Goal: Task Accomplishment & Management: Complete application form

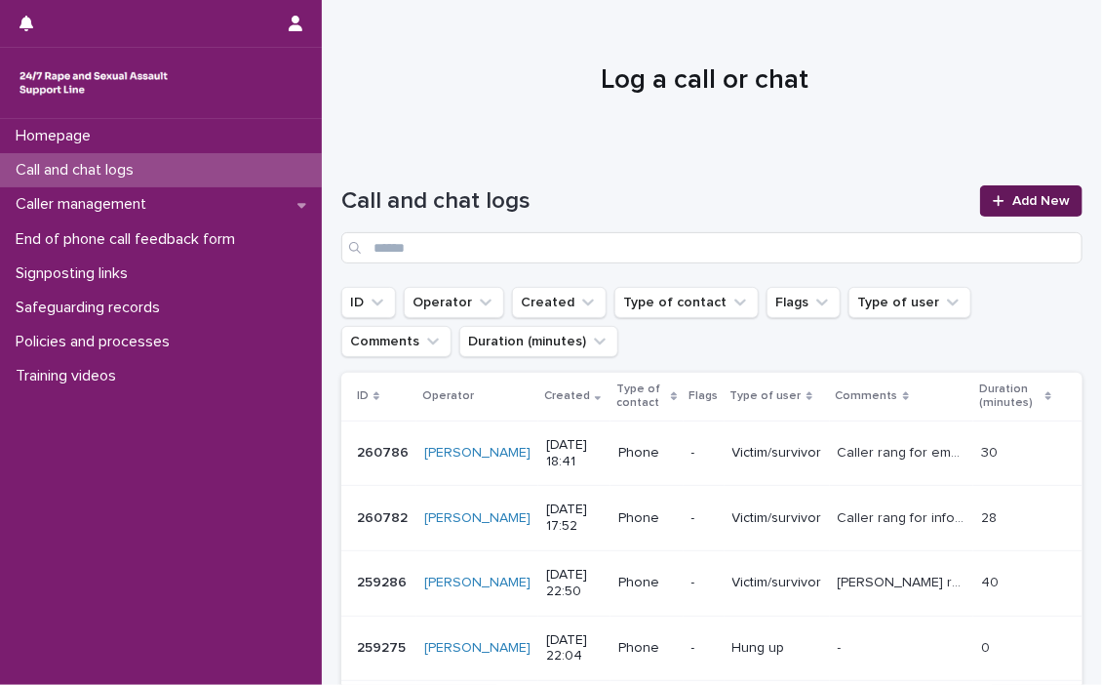
click at [1042, 196] on span "Add New" at bounding box center [1041, 201] width 58 height 14
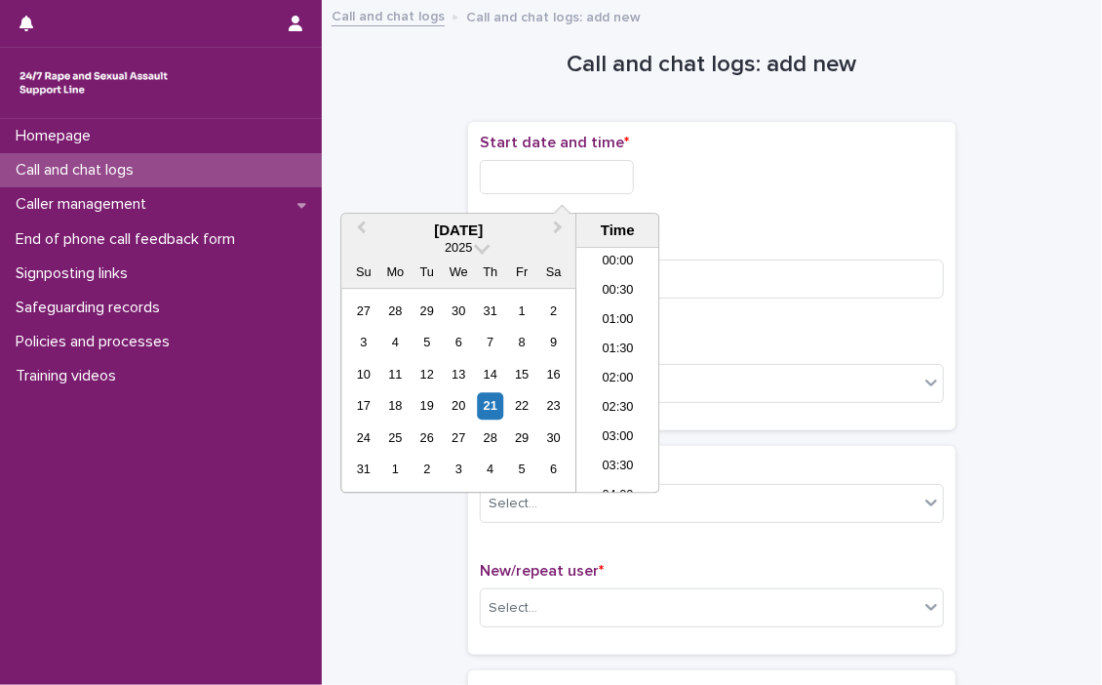
click at [519, 177] on input "text" at bounding box center [557, 177] width 154 height 34
click at [612, 333] on li "19:00" at bounding box center [617, 341] width 83 height 29
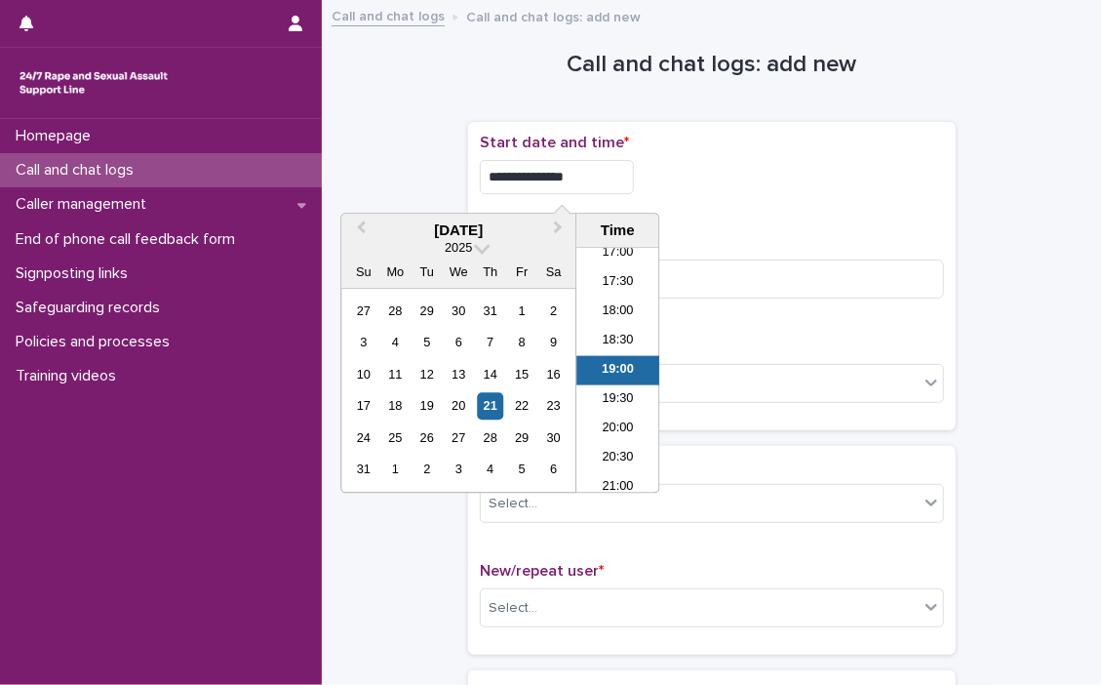
click at [608, 173] on input "**********" at bounding box center [557, 177] width 154 height 34
type input "**********"
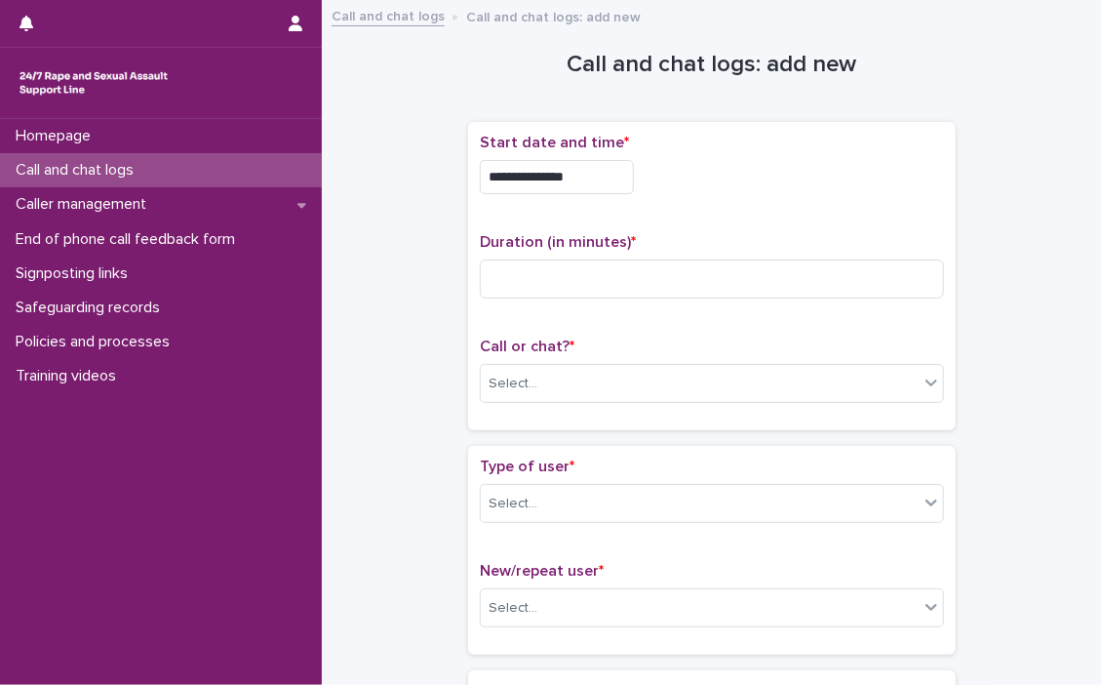
click at [776, 204] on div "**********" at bounding box center [712, 172] width 464 height 76
click at [514, 274] on input at bounding box center [712, 278] width 464 height 39
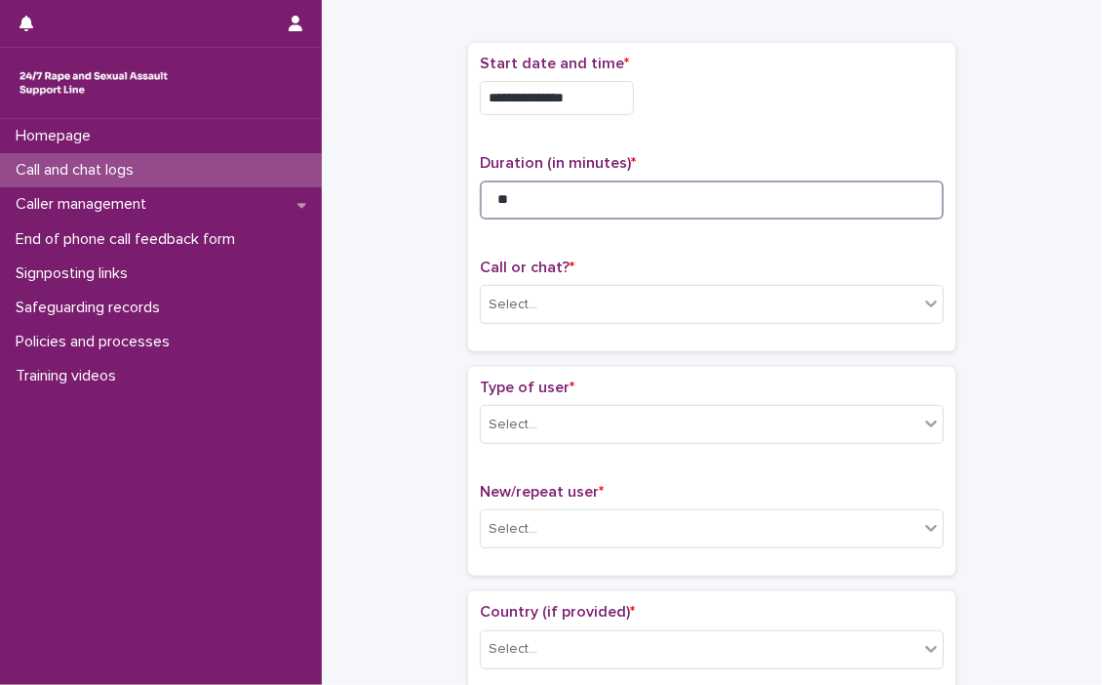
scroll to position [195, 0]
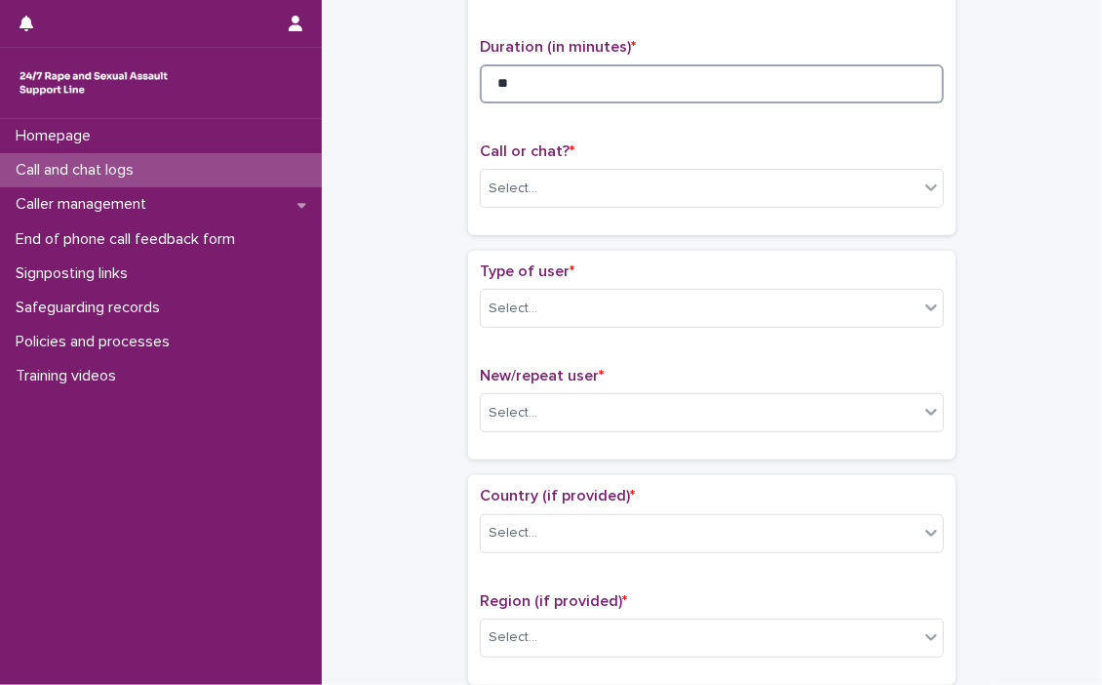
click at [572, 93] on input "**" at bounding box center [712, 83] width 464 height 39
type input "**"
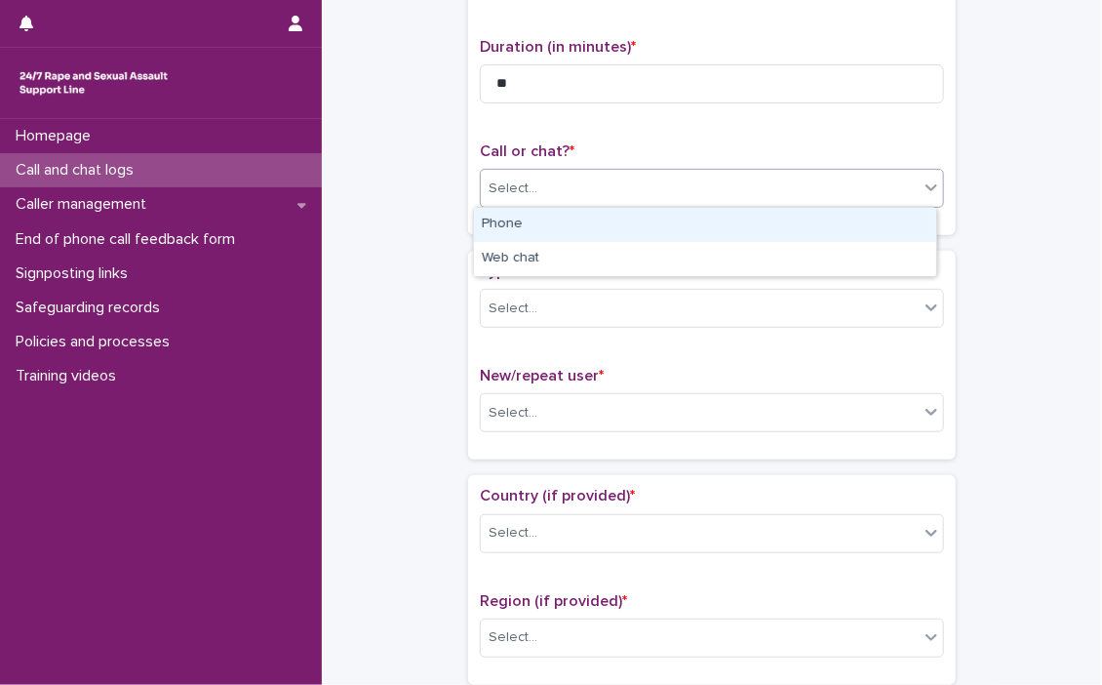
click at [926, 184] on icon at bounding box center [932, 188] width 20 height 20
click at [490, 217] on div "Phone" at bounding box center [705, 225] width 462 height 34
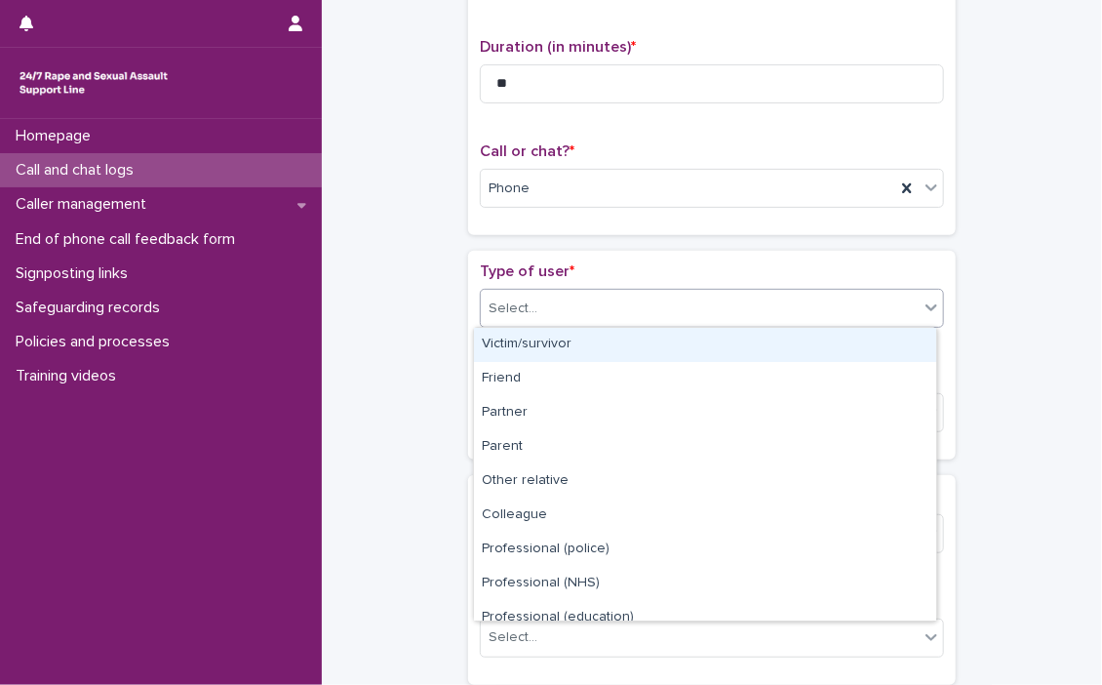
click at [928, 314] on icon at bounding box center [932, 307] width 20 height 20
click at [594, 338] on div "Victim/survivor" at bounding box center [705, 345] width 462 height 34
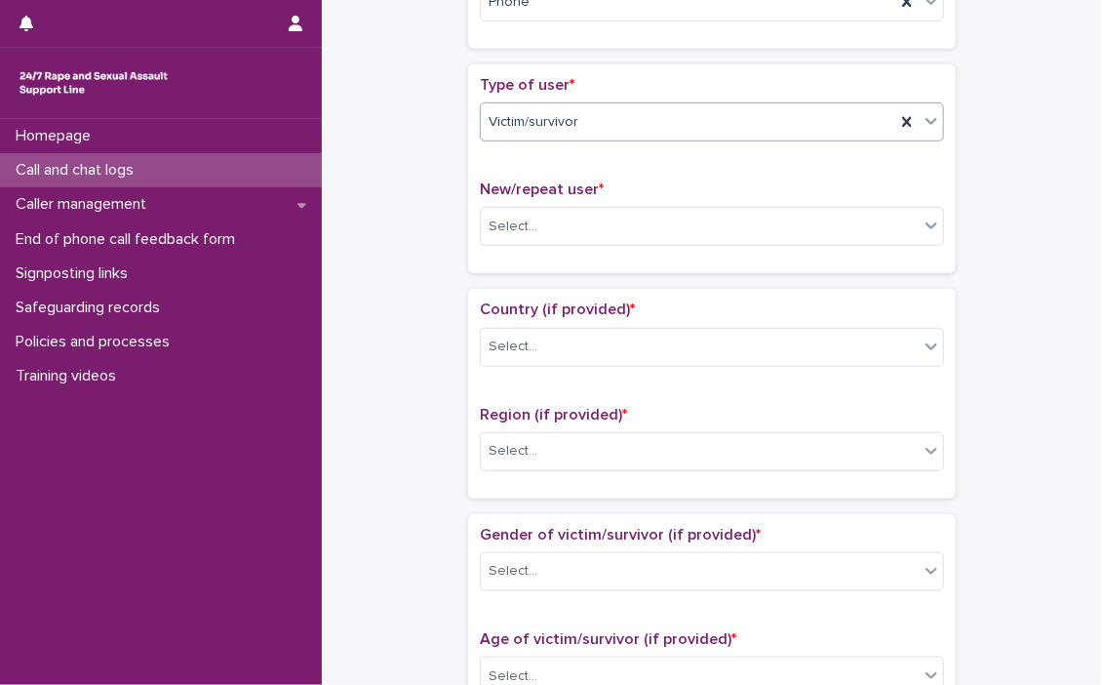
scroll to position [390, 0]
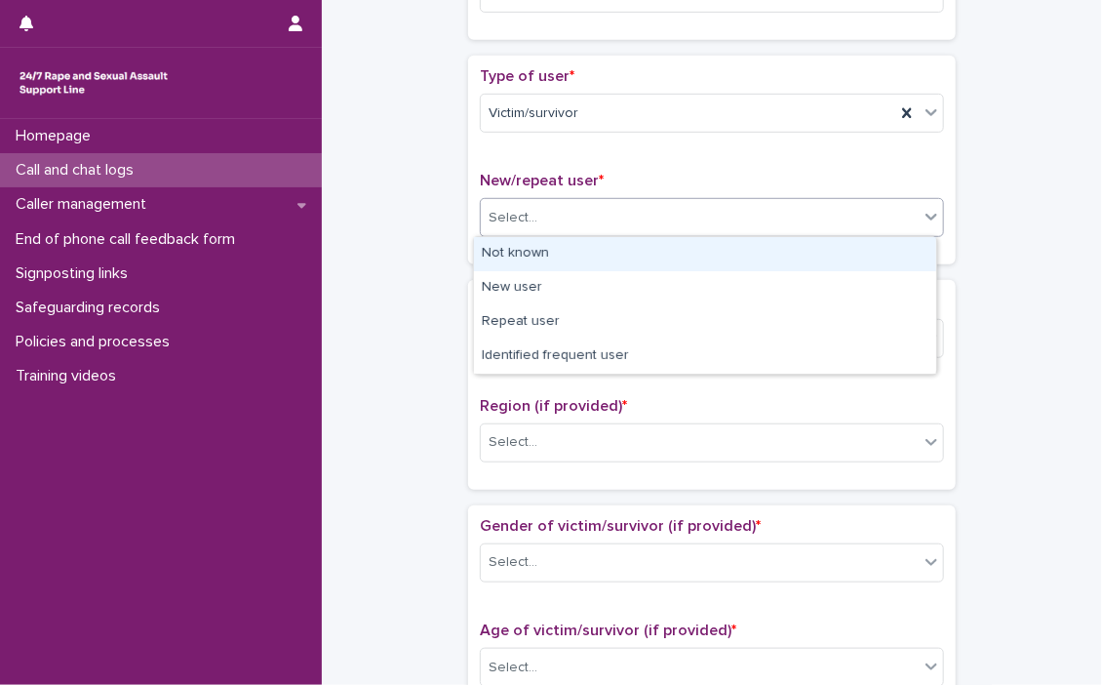
click at [931, 213] on icon at bounding box center [932, 217] width 20 height 20
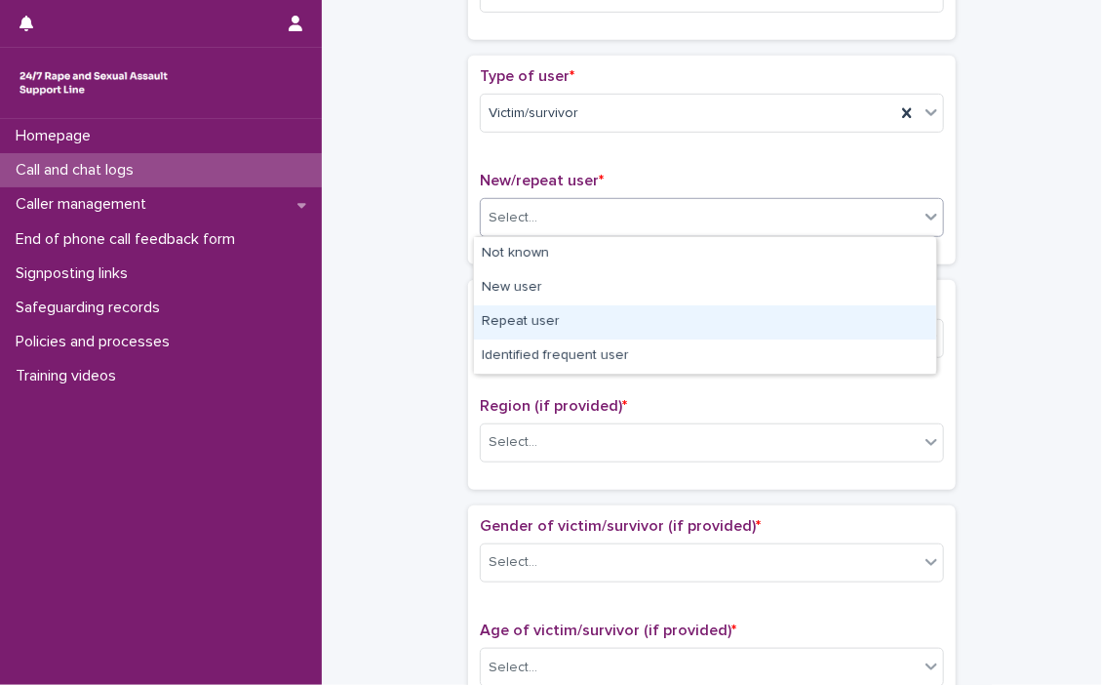
click at [523, 316] on div "Repeat user" at bounding box center [705, 322] width 462 height 34
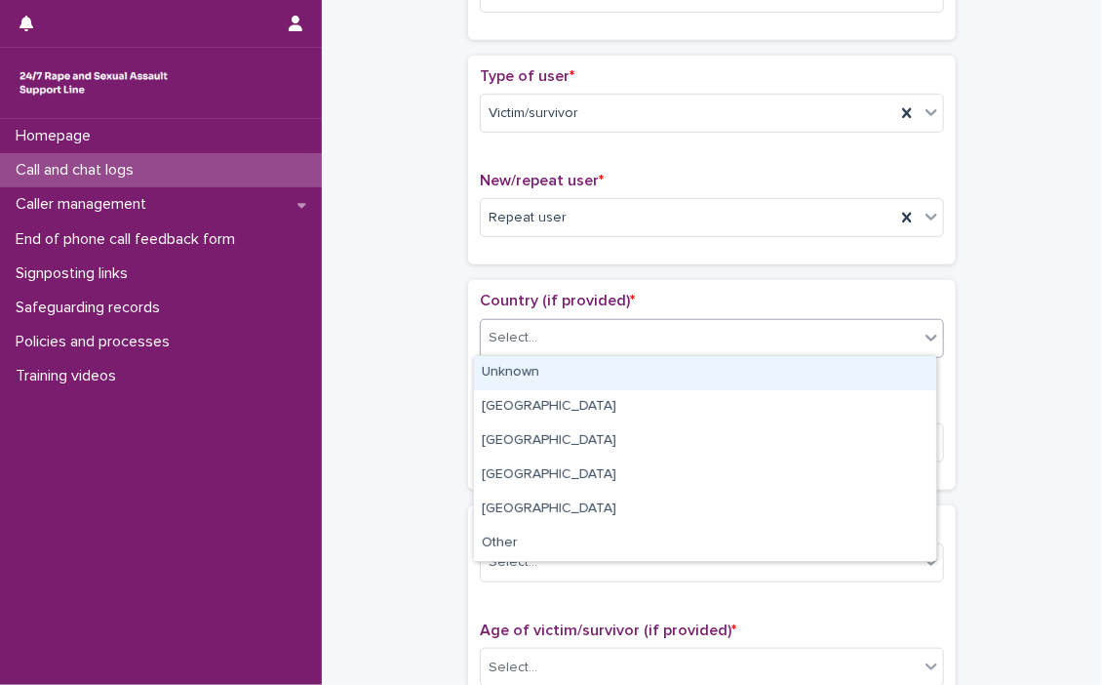
click at [923, 340] on icon at bounding box center [932, 338] width 20 height 20
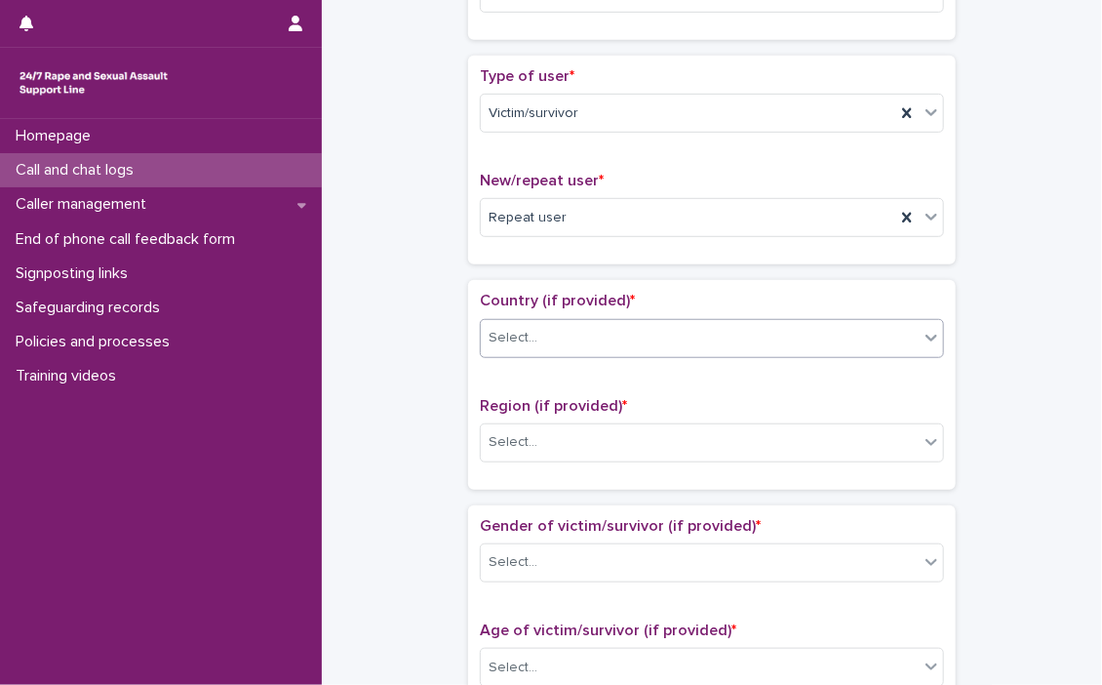
click at [922, 340] on icon at bounding box center [932, 338] width 20 height 20
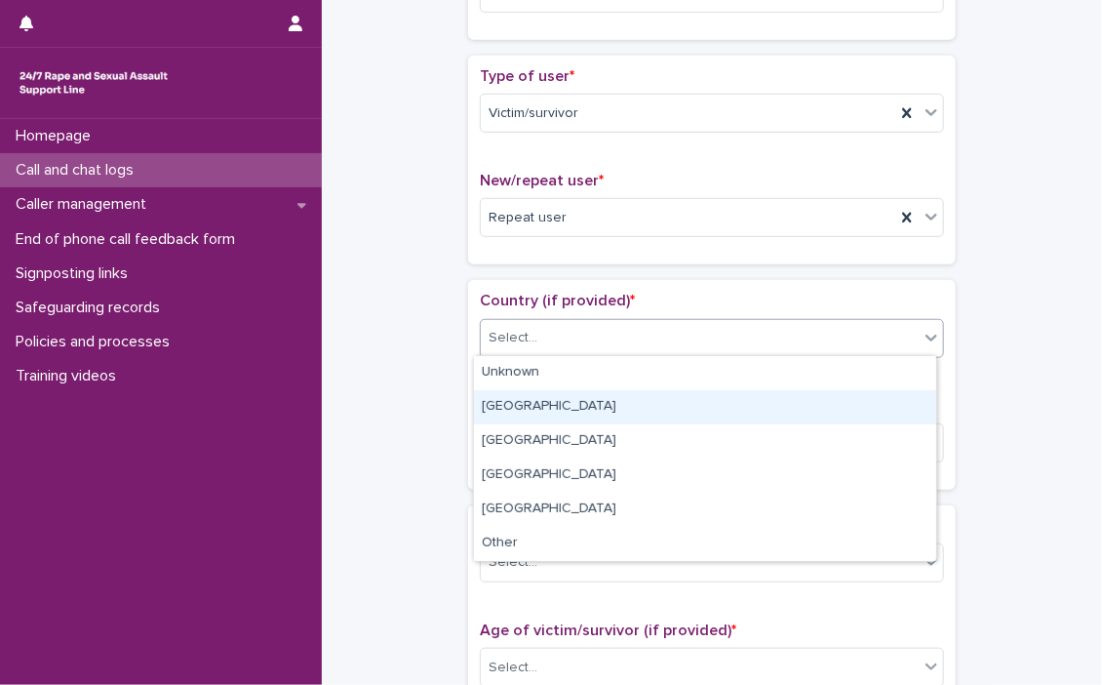
click at [610, 409] on div "[GEOGRAPHIC_DATA]" at bounding box center [705, 407] width 462 height 34
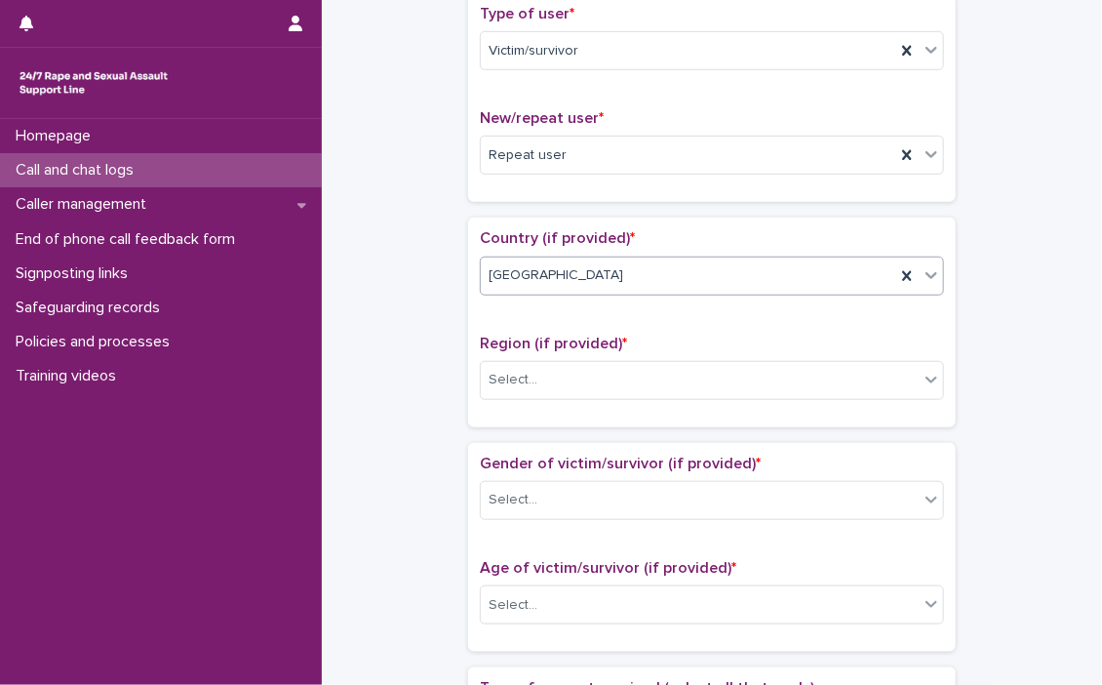
scroll to position [488, 0]
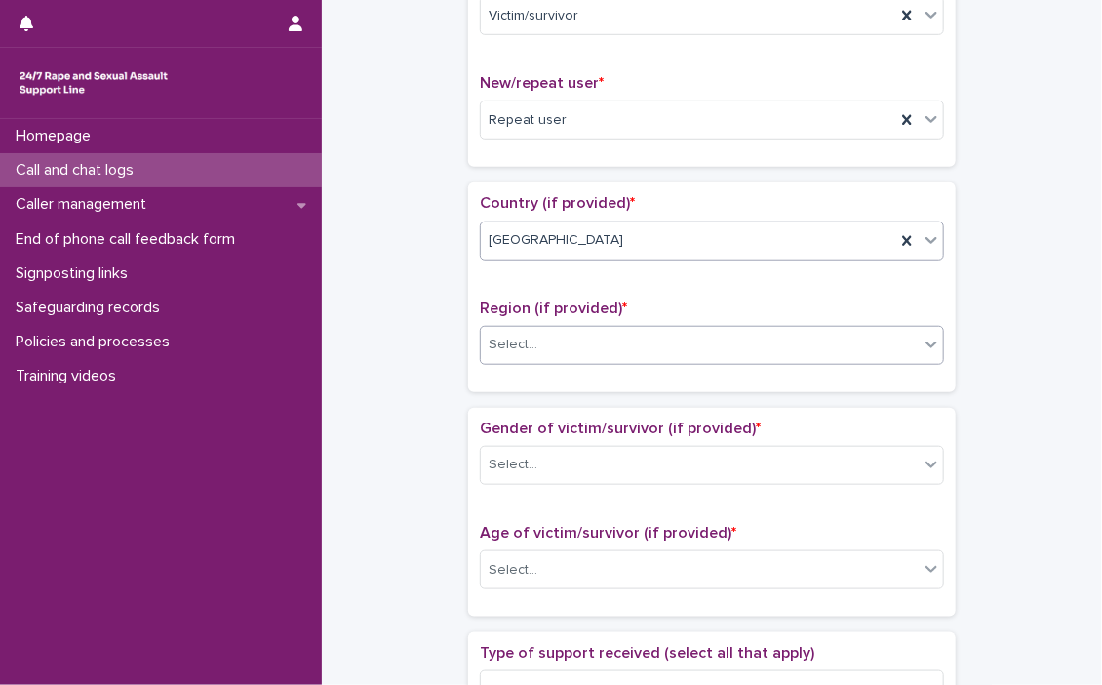
click at [926, 347] on icon at bounding box center [932, 345] width 20 height 20
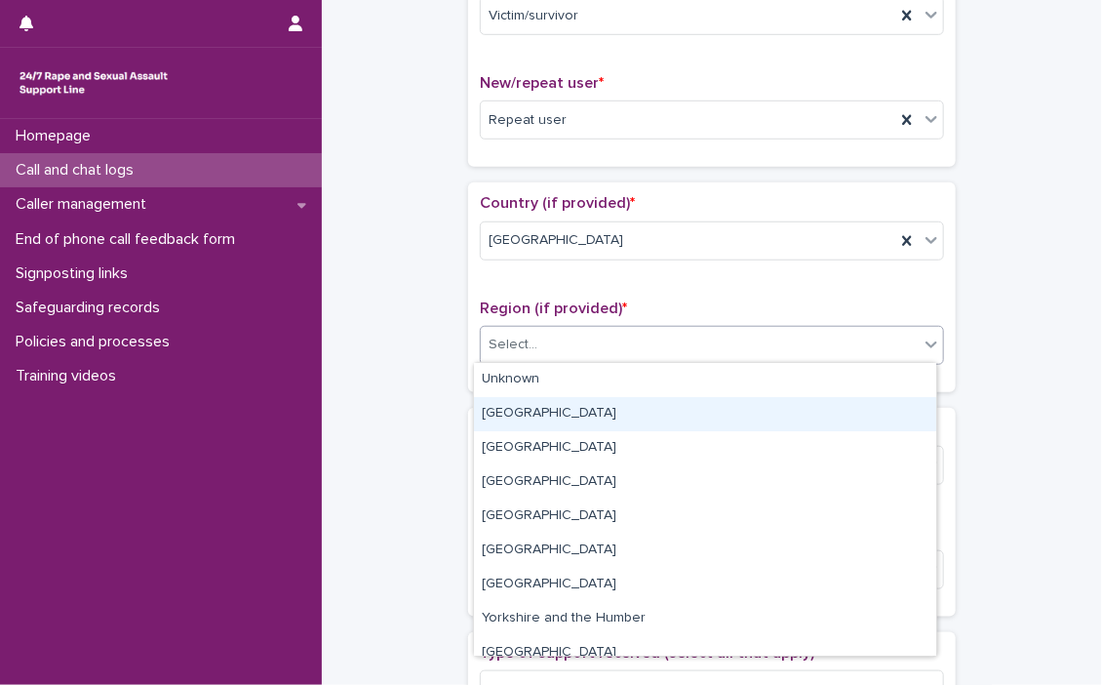
click at [559, 410] on div "[GEOGRAPHIC_DATA]" at bounding box center [705, 414] width 462 height 34
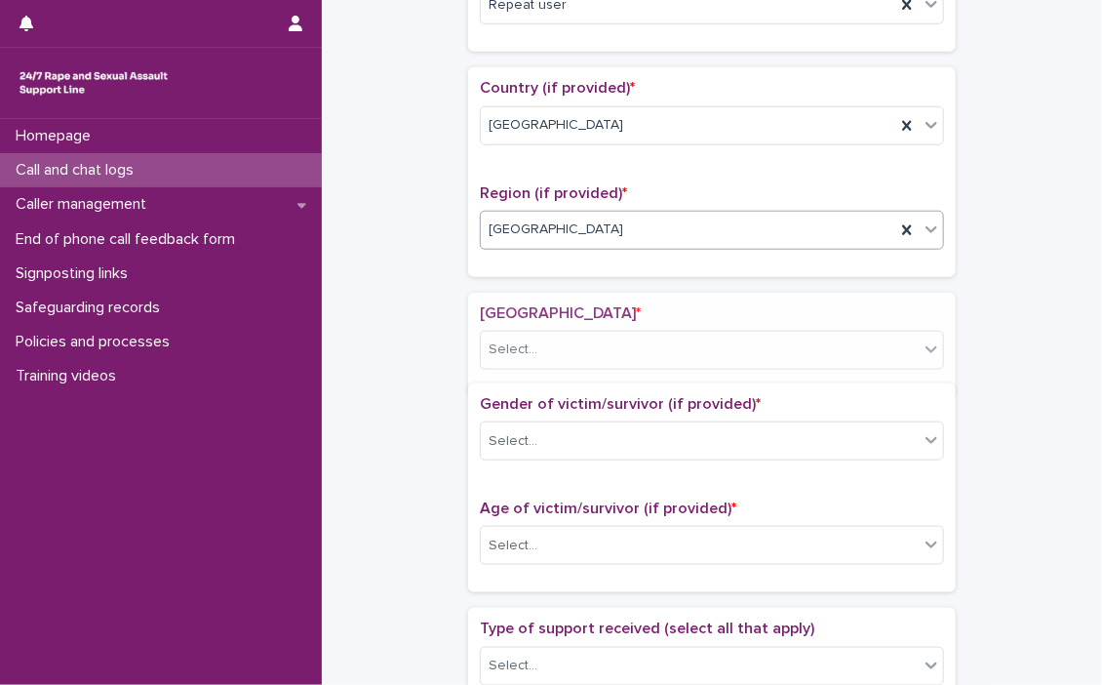
scroll to position [645, 0]
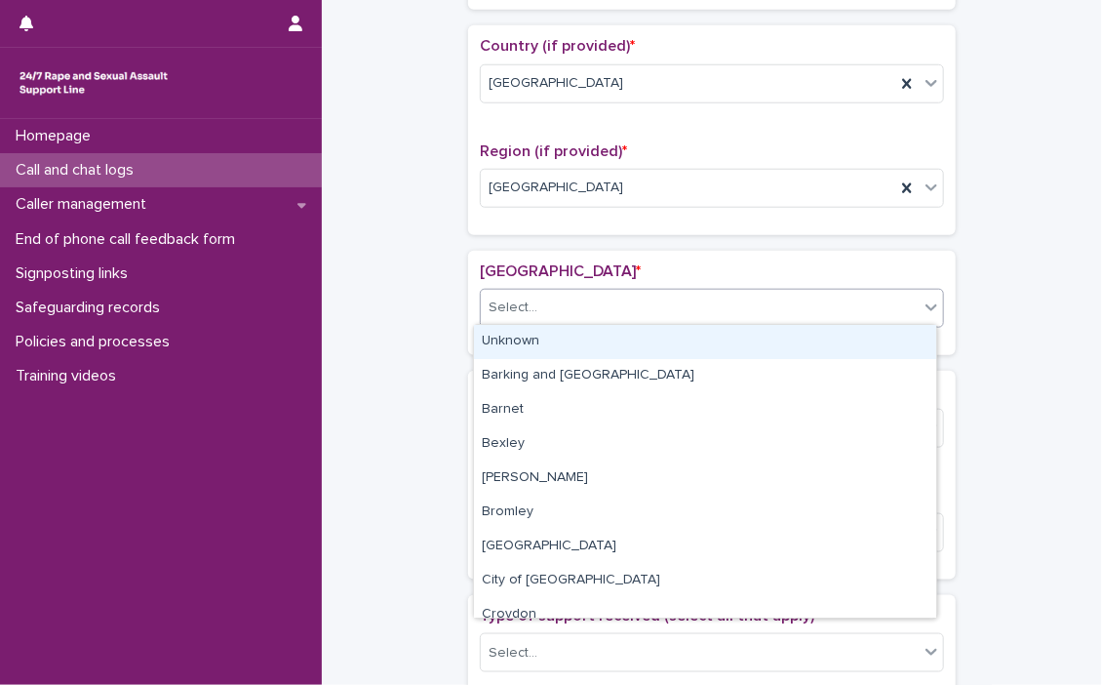
click at [927, 314] on div at bounding box center [931, 307] width 23 height 35
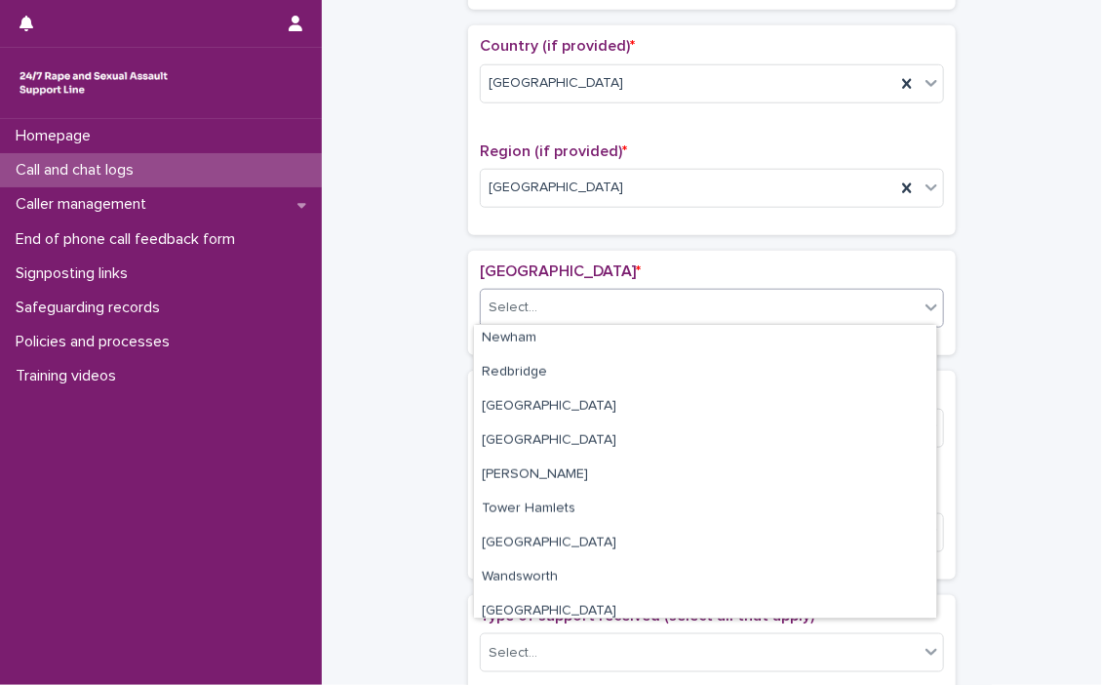
scroll to position [868, 0]
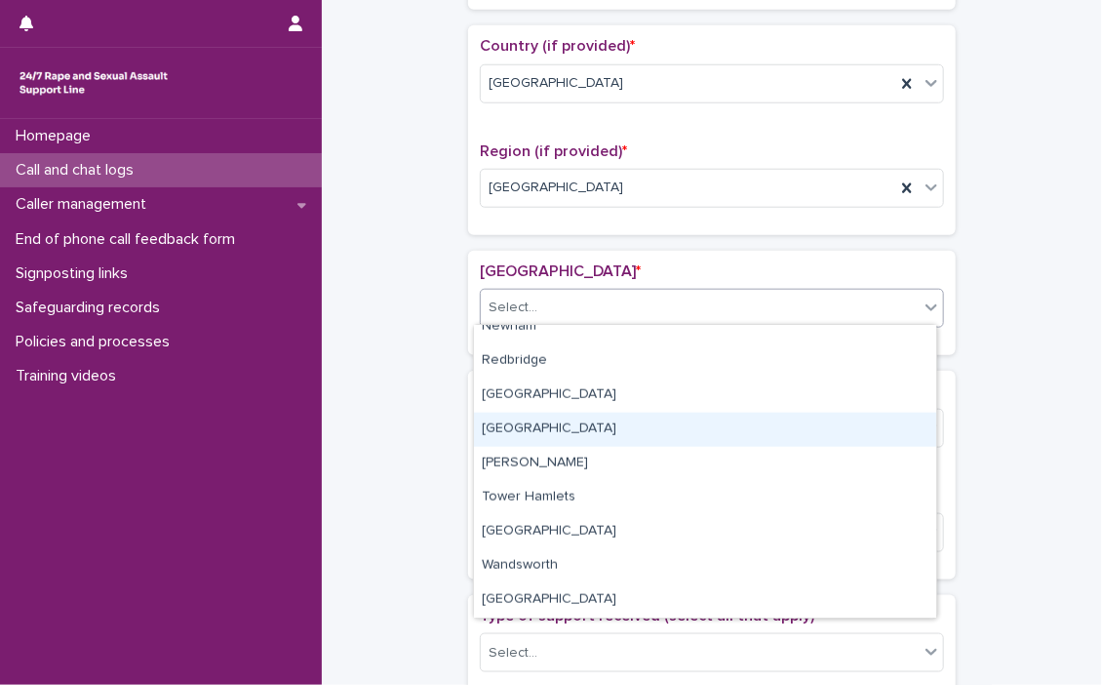
click at [528, 427] on div "[GEOGRAPHIC_DATA]" at bounding box center [705, 430] width 462 height 34
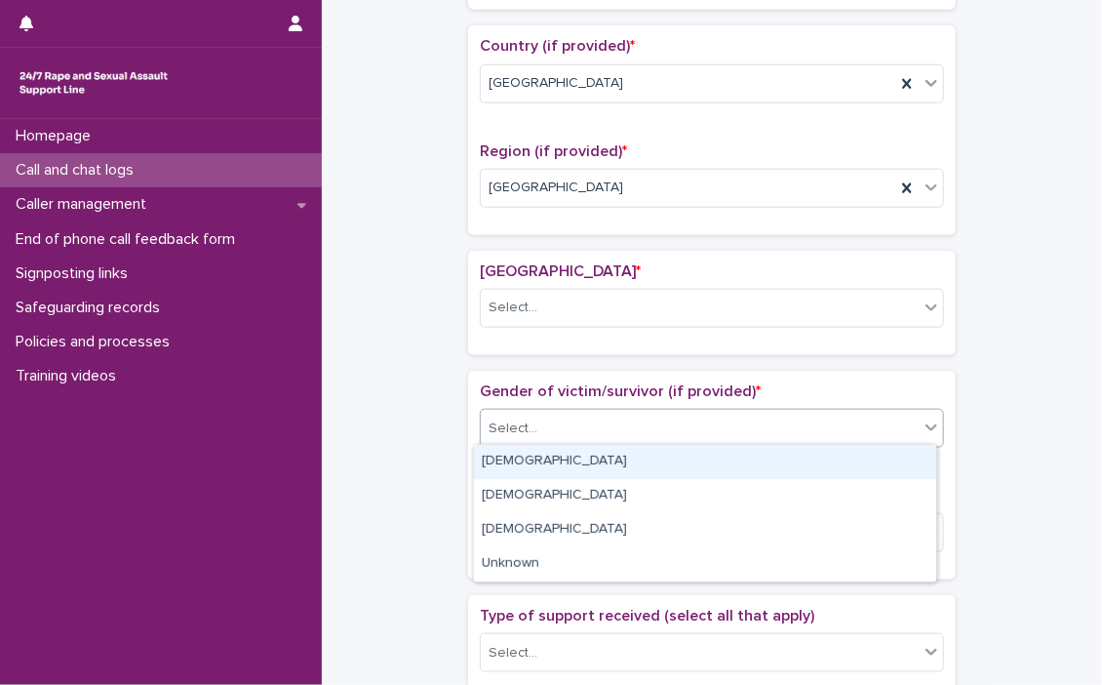
click at [528, 427] on div "Select..." at bounding box center [700, 429] width 438 height 32
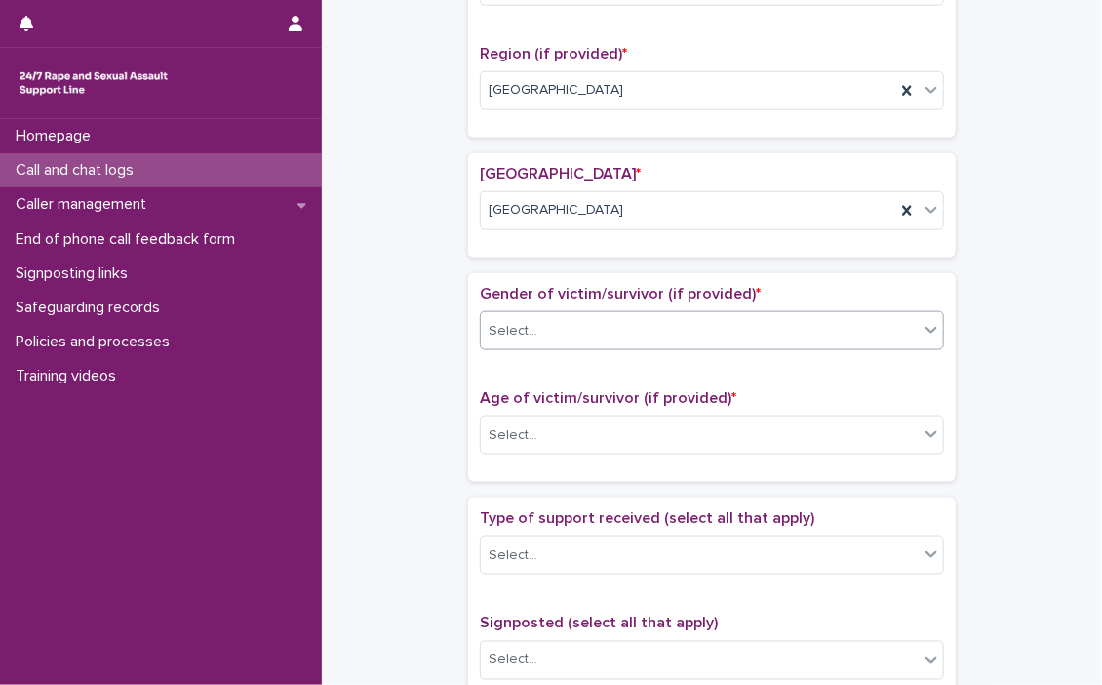
click at [930, 334] on icon at bounding box center [932, 330] width 20 height 20
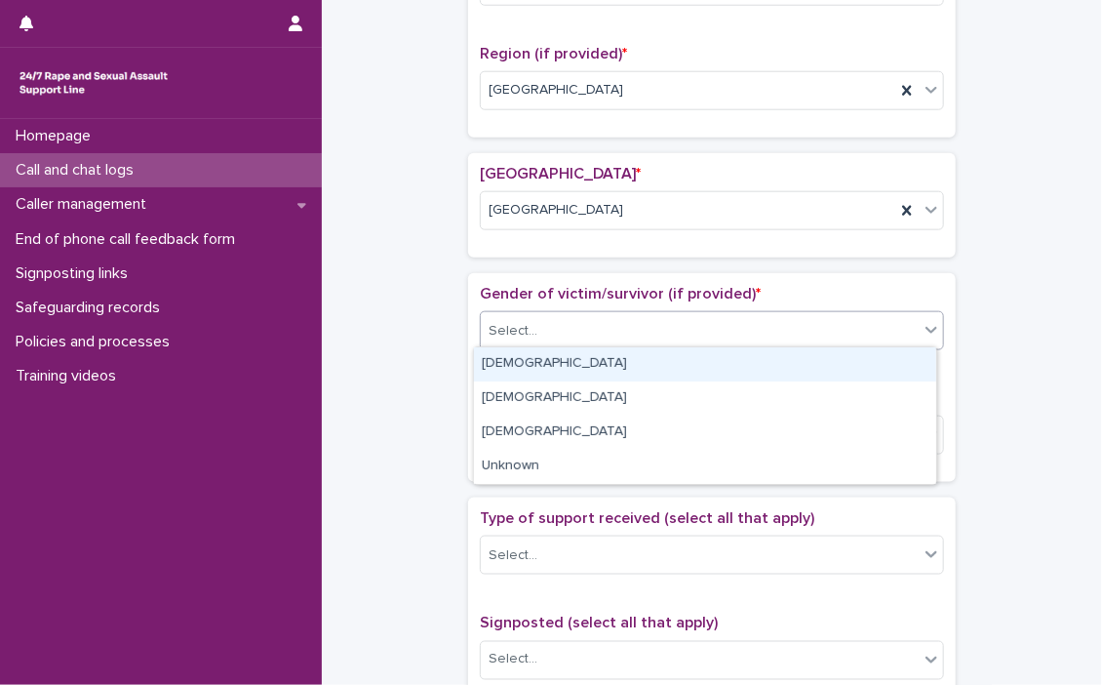
click at [922, 325] on icon at bounding box center [932, 330] width 20 height 20
click at [652, 360] on div "[DEMOGRAPHIC_DATA]" at bounding box center [705, 364] width 462 height 34
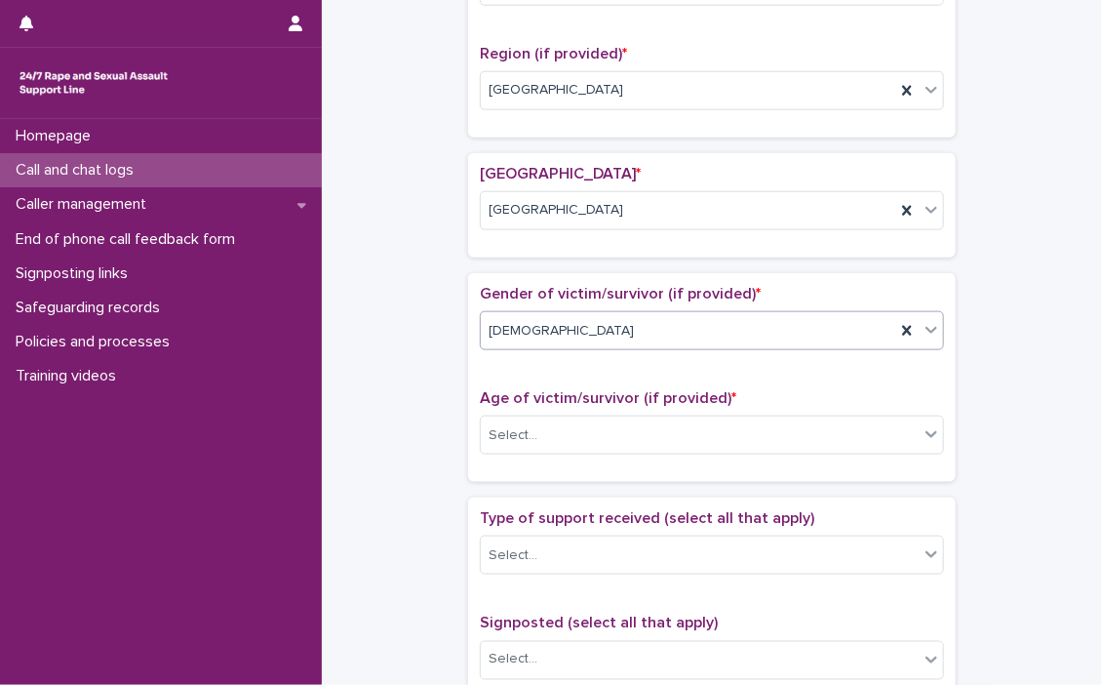
scroll to position [840, 0]
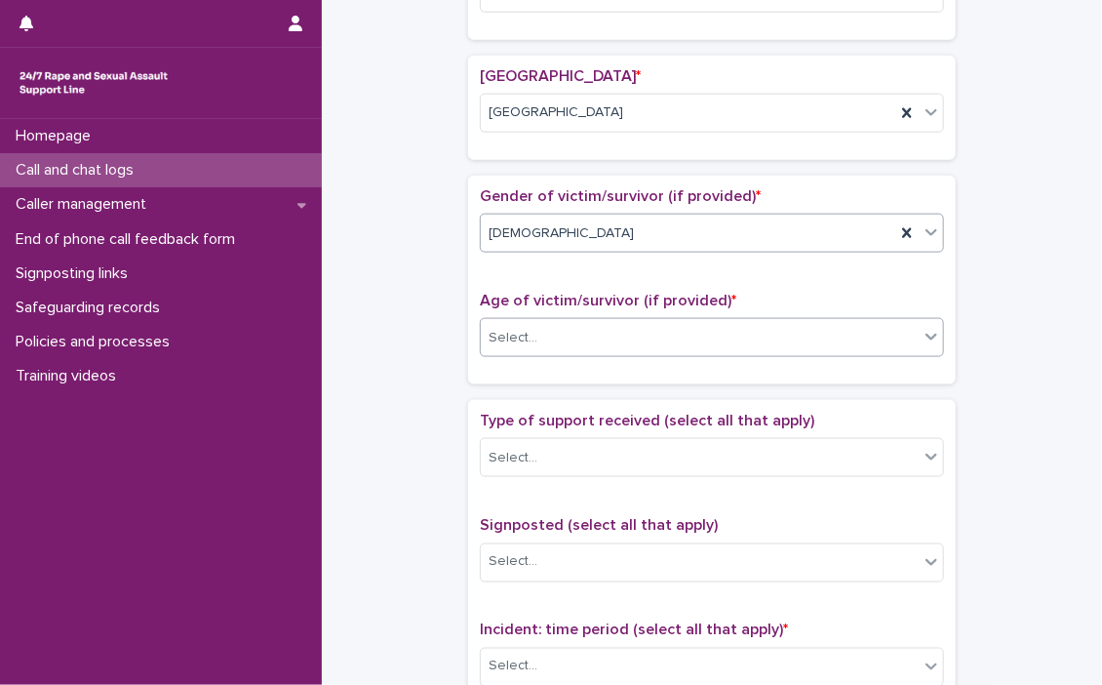
click at [928, 335] on icon at bounding box center [932, 337] width 20 height 20
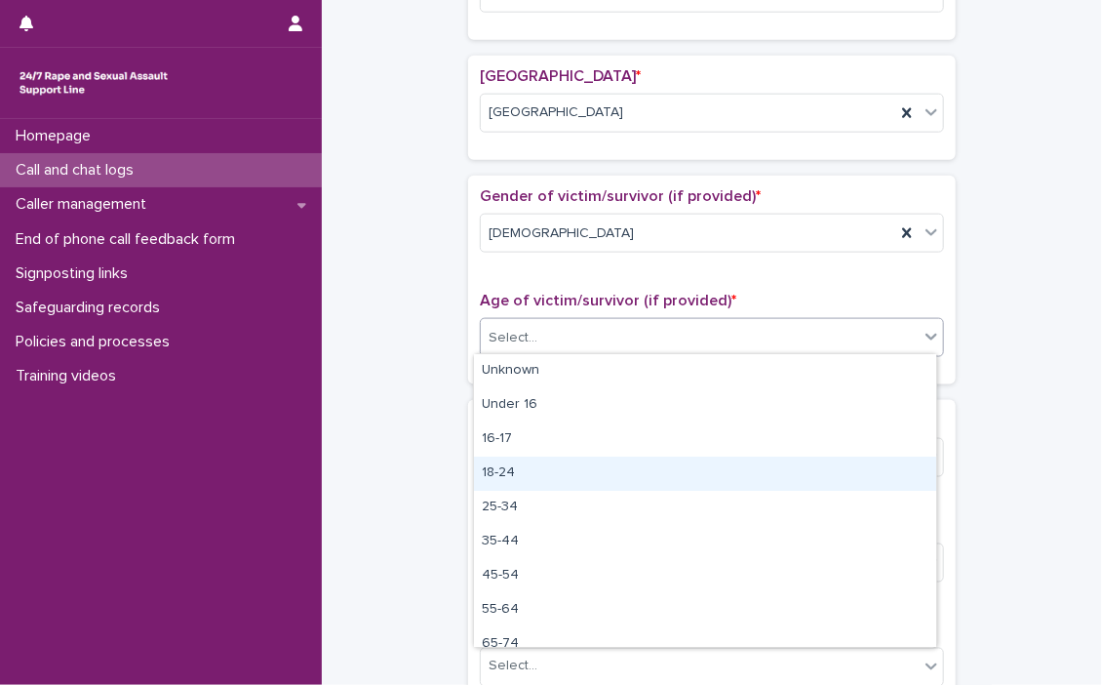
scroll to position [49, 0]
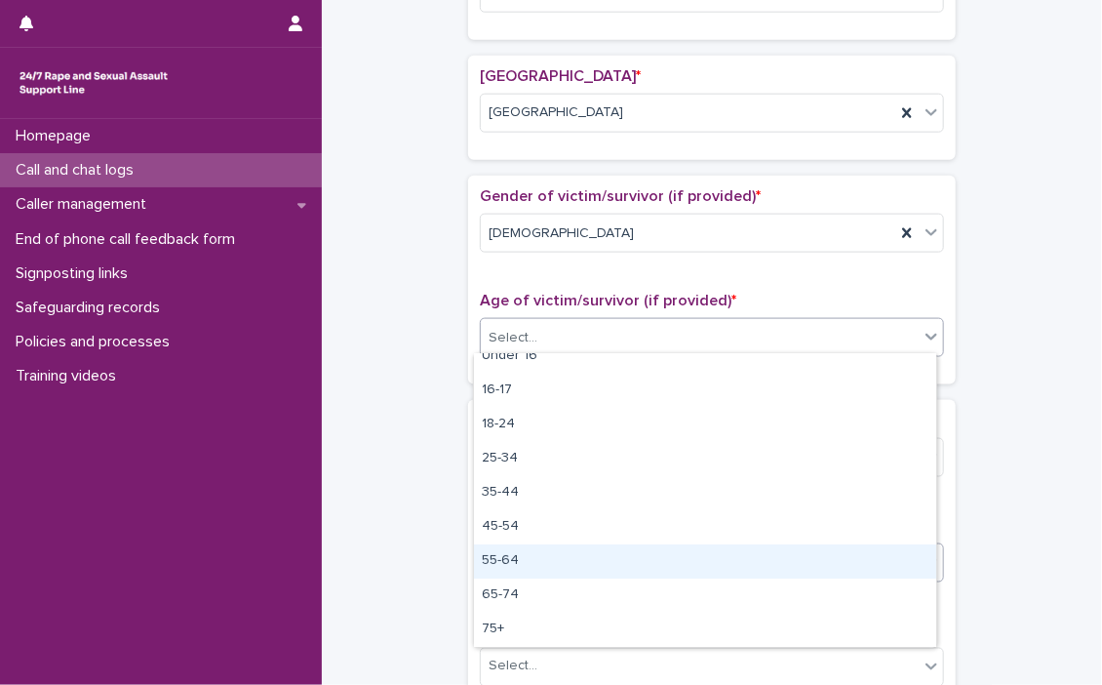
drag, startPoint x: 519, startPoint y: 557, endPoint x: 520, endPoint y: 546, distance: 10.8
click at [519, 557] on div "55-64" at bounding box center [705, 561] width 462 height 34
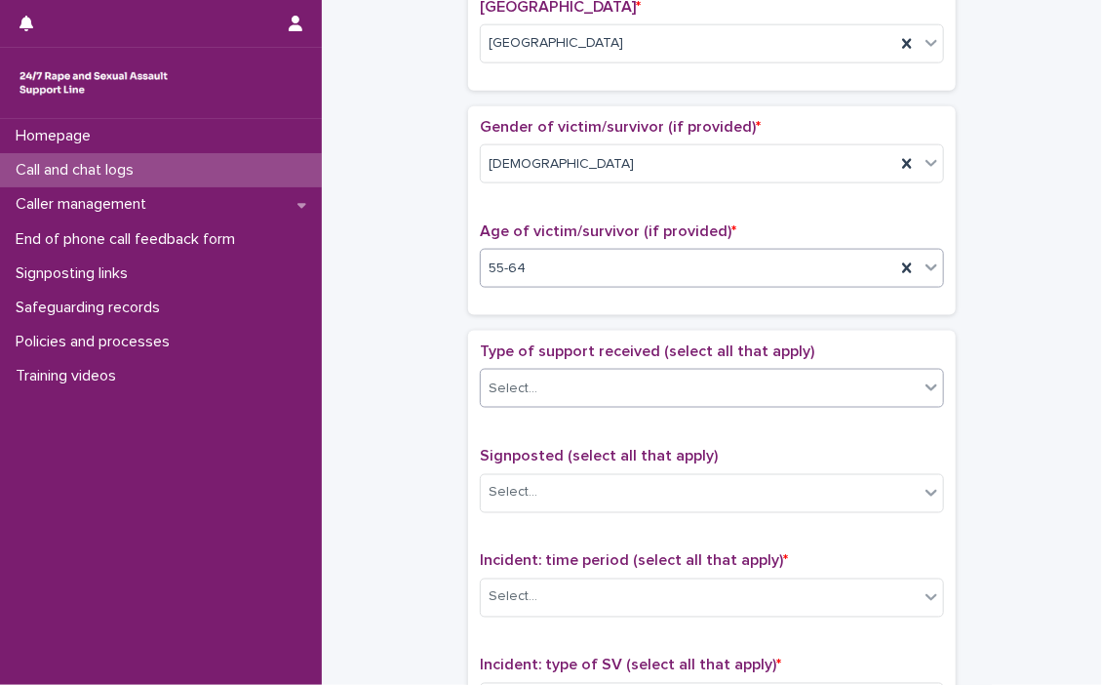
scroll to position [937, 0]
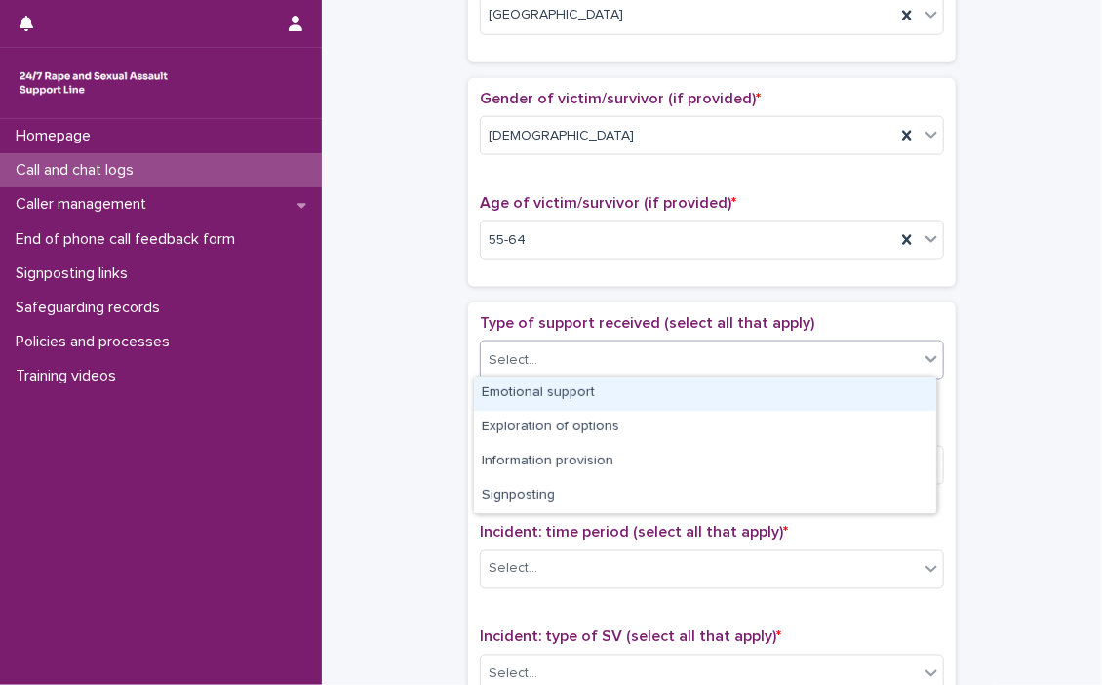
click at [929, 357] on icon at bounding box center [932, 359] width 20 height 20
click at [732, 388] on div "Emotional support" at bounding box center [705, 393] width 462 height 34
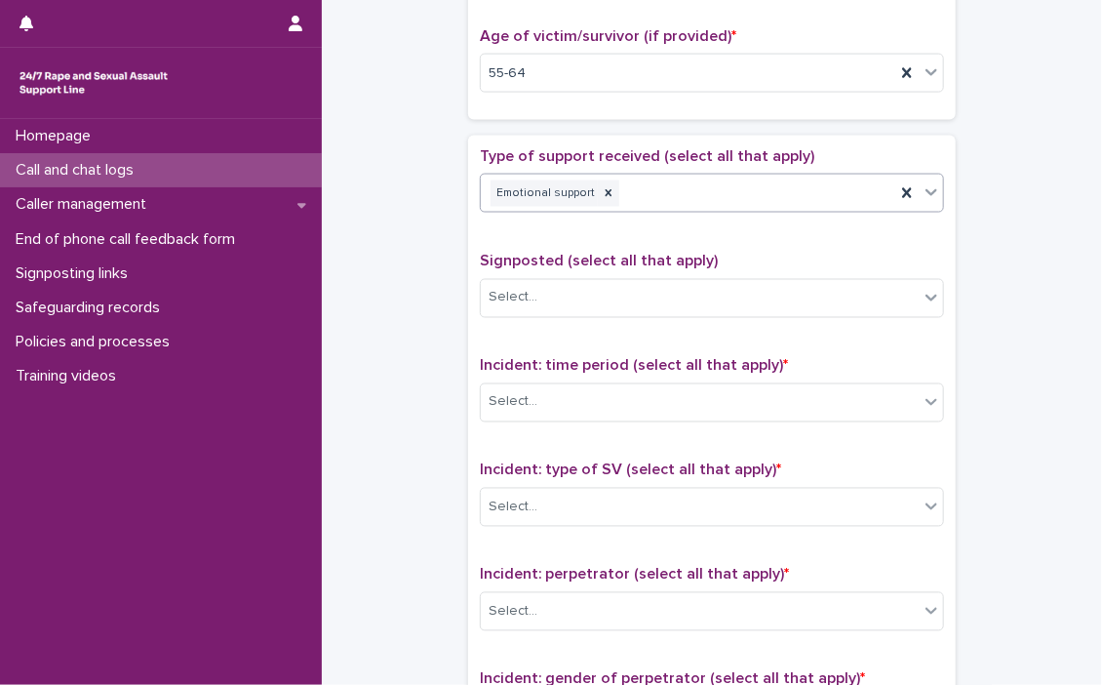
scroll to position [1132, 0]
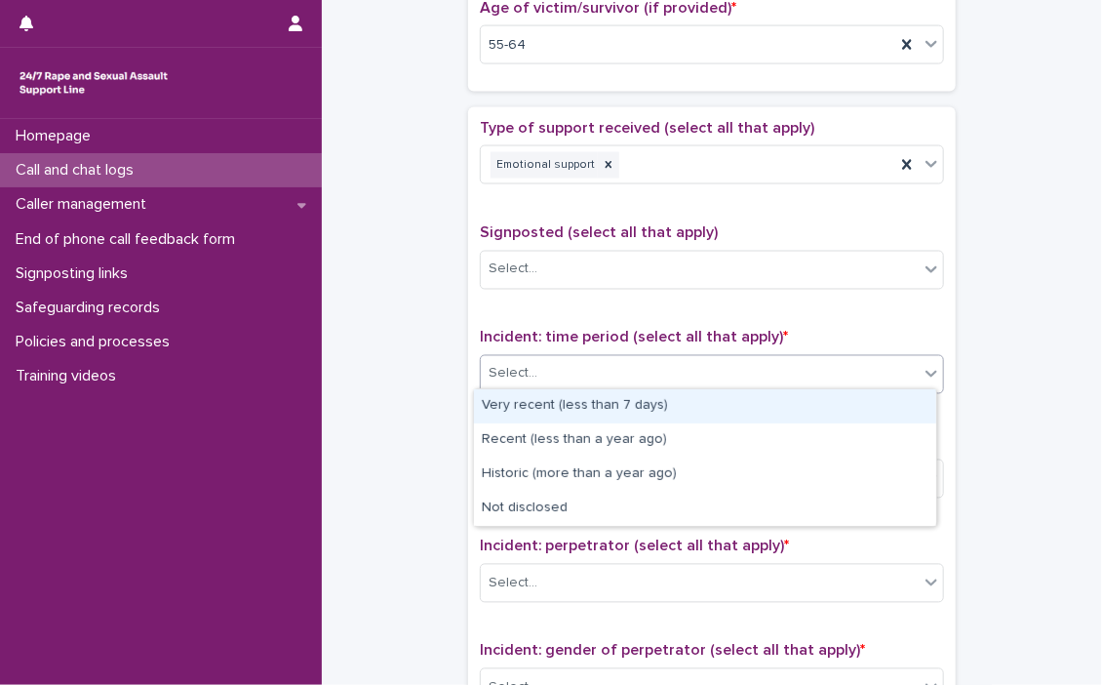
click at [930, 375] on icon at bounding box center [932, 374] width 20 height 20
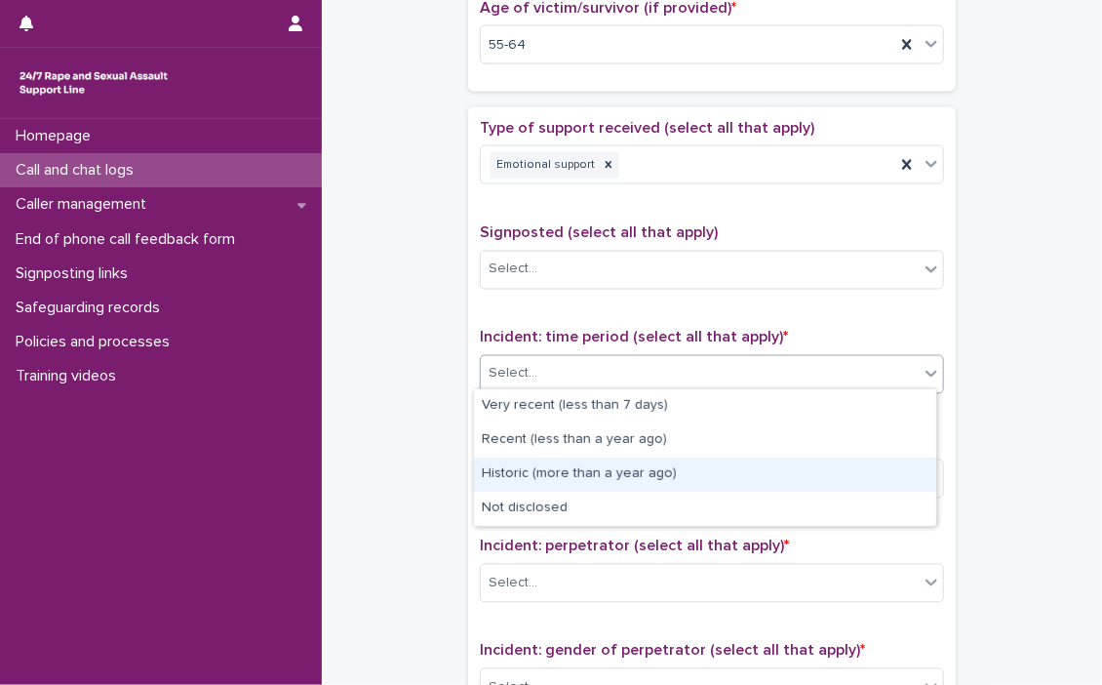
click at [659, 470] on div "Historic (more than a year ago)" at bounding box center [705, 474] width 462 height 34
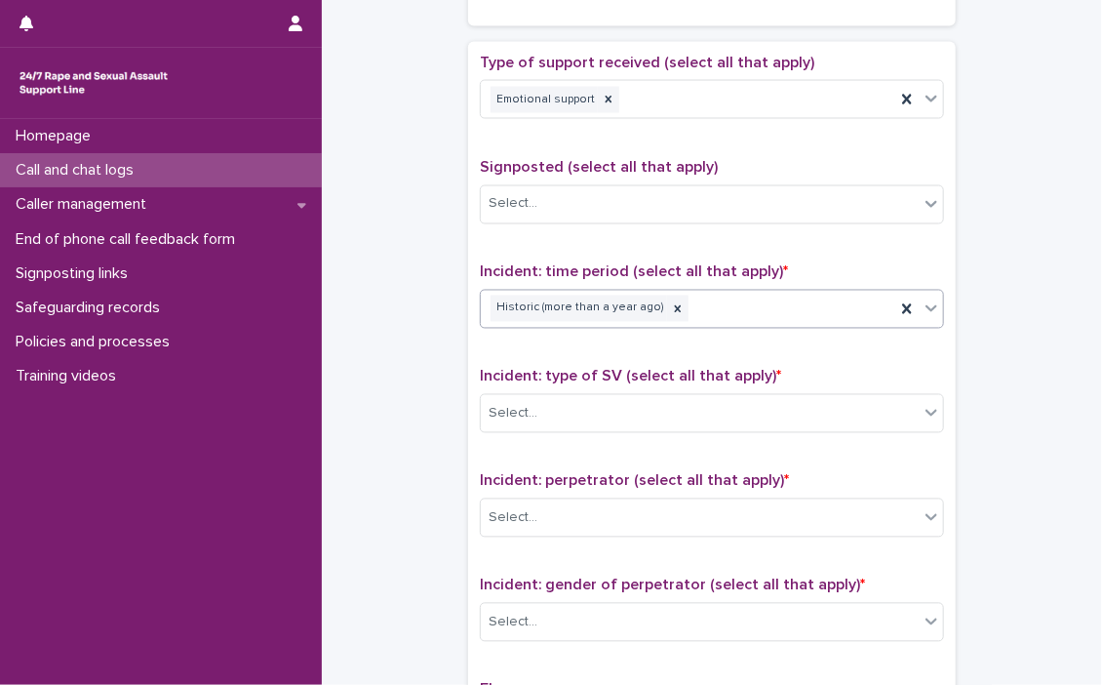
scroll to position [1230, 0]
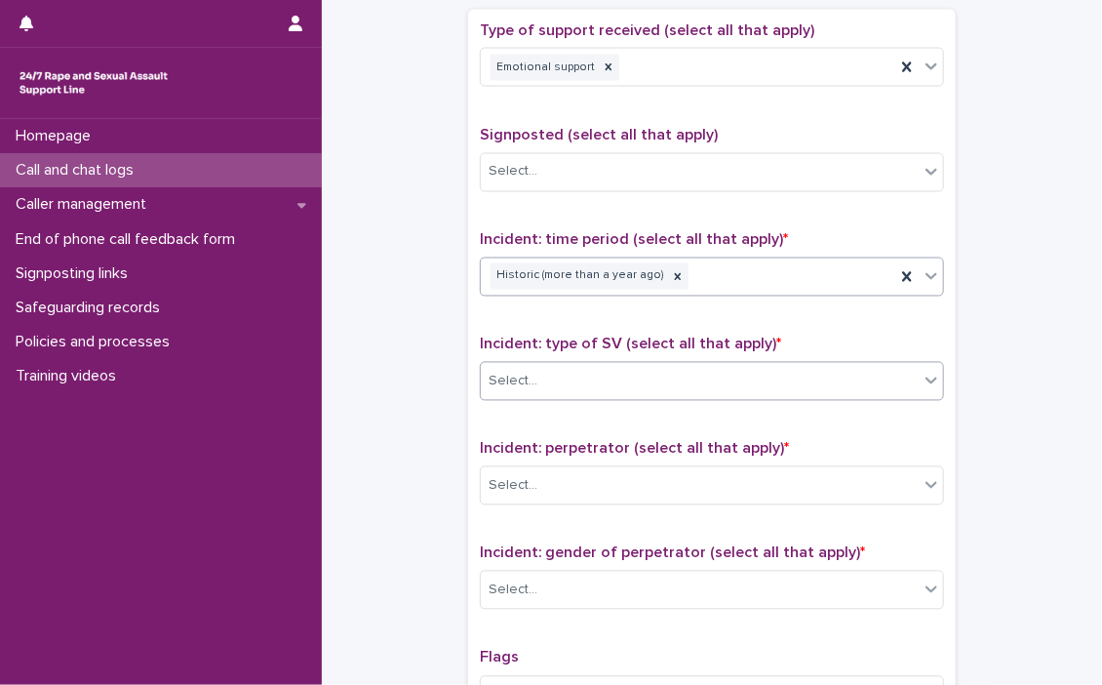
click at [922, 381] on icon at bounding box center [932, 381] width 20 height 20
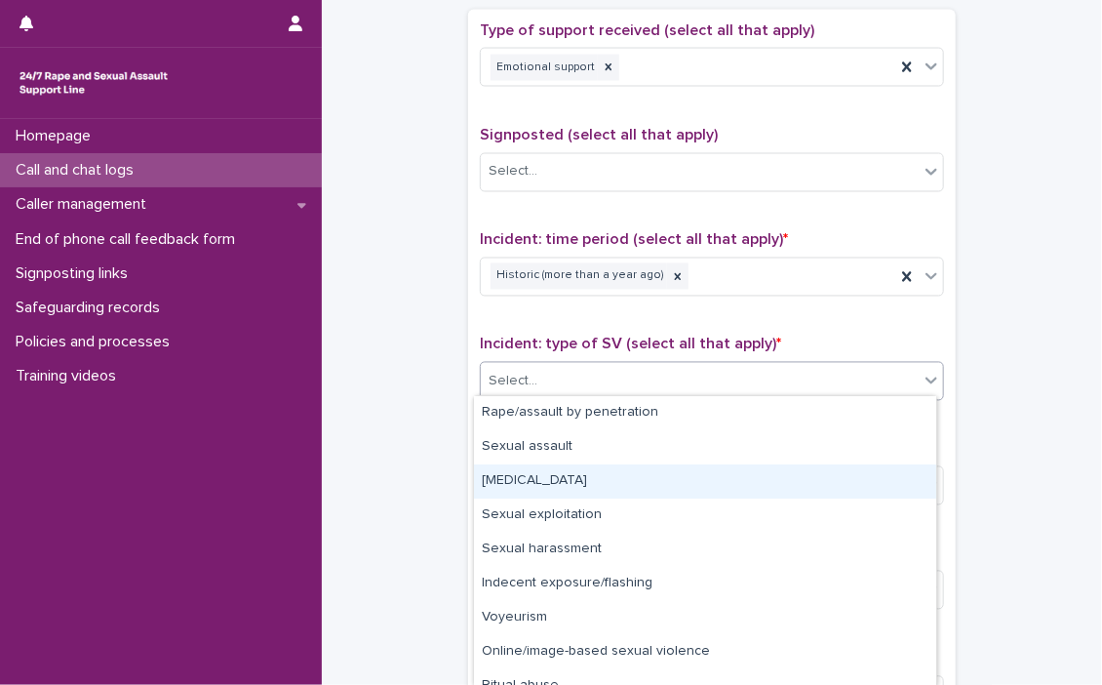
click at [590, 483] on div "[MEDICAL_DATA]" at bounding box center [705, 481] width 462 height 34
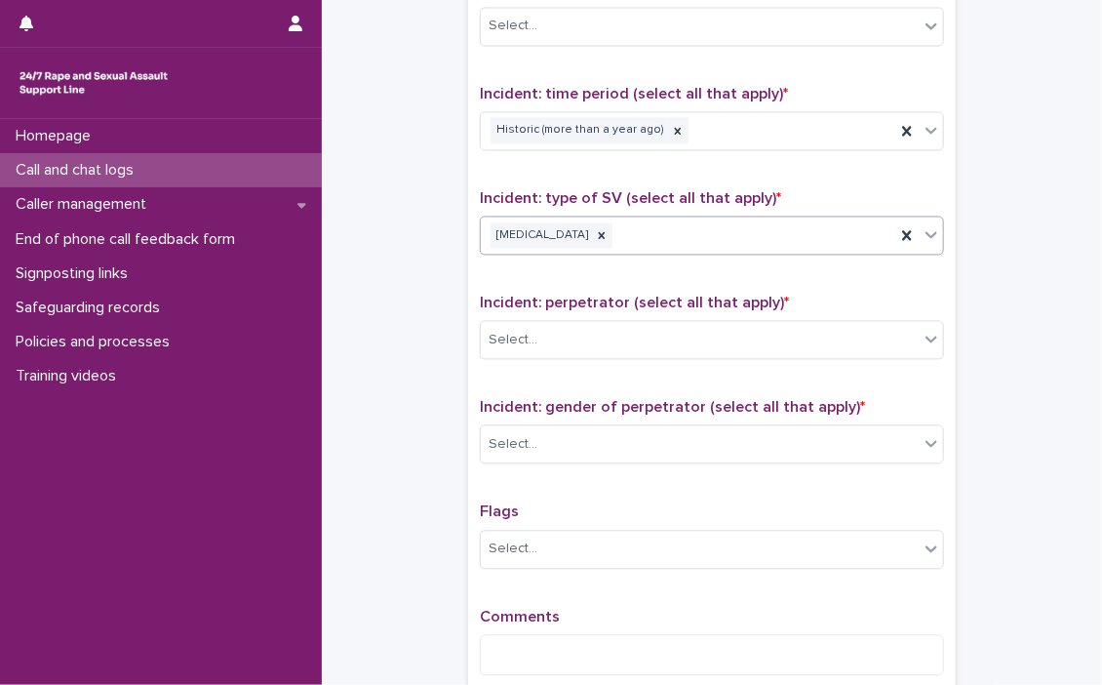
scroll to position [1425, 0]
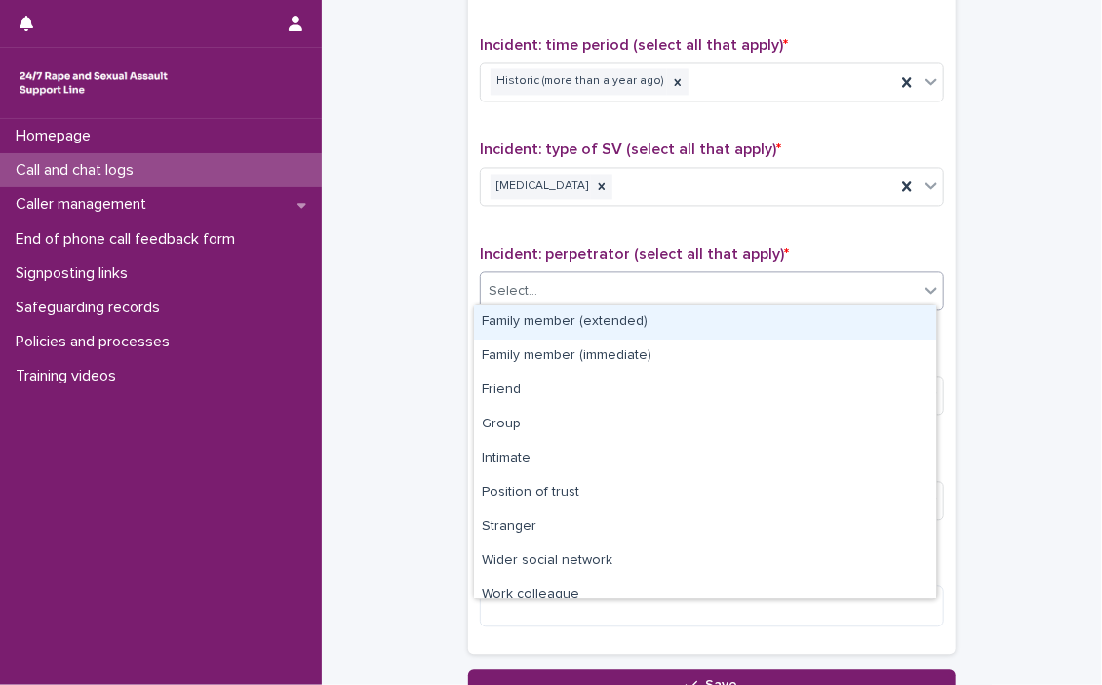
click at [922, 286] on icon at bounding box center [932, 290] width 20 height 20
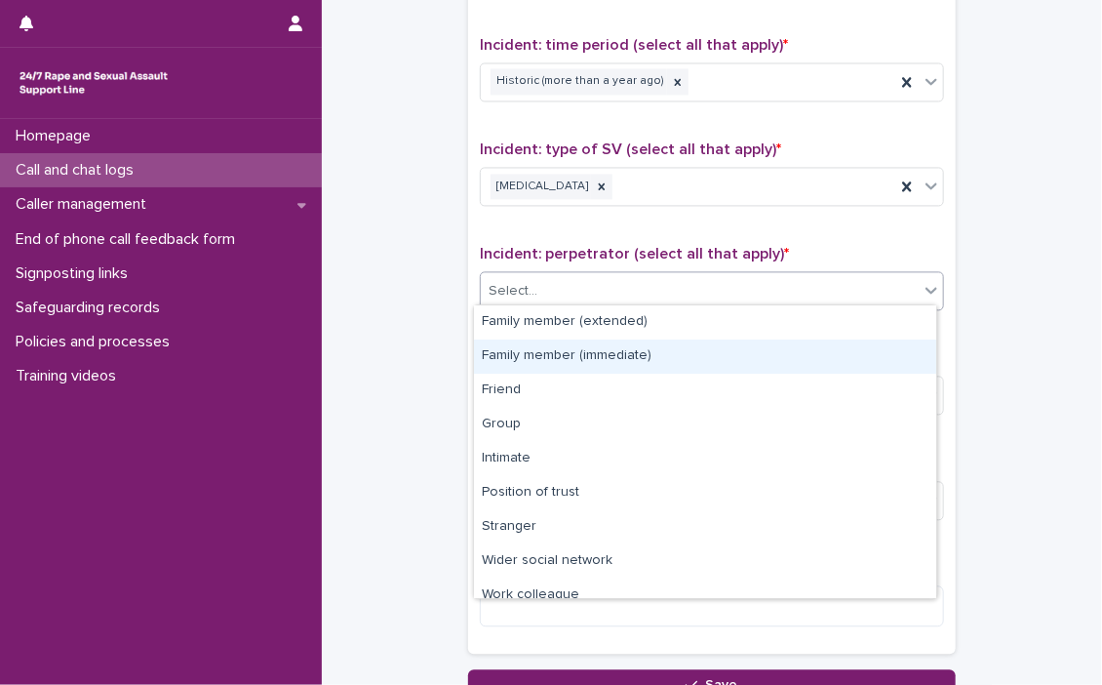
click at [549, 356] on div "Family member (immediate)" at bounding box center [705, 356] width 462 height 34
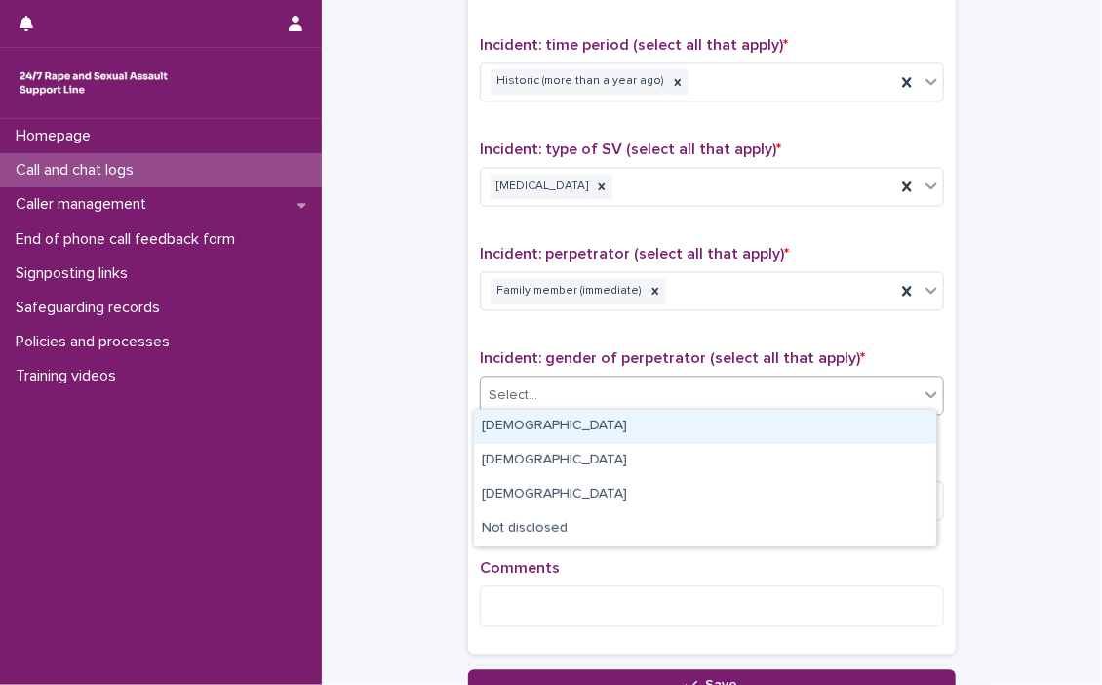
click at [922, 399] on div at bounding box center [931, 393] width 23 height 35
click at [488, 429] on div "[DEMOGRAPHIC_DATA]" at bounding box center [705, 427] width 462 height 34
click at [922, 393] on icon at bounding box center [932, 394] width 20 height 20
click at [683, 428] on div "[DEMOGRAPHIC_DATA]" at bounding box center [705, 427] width 462 height 34
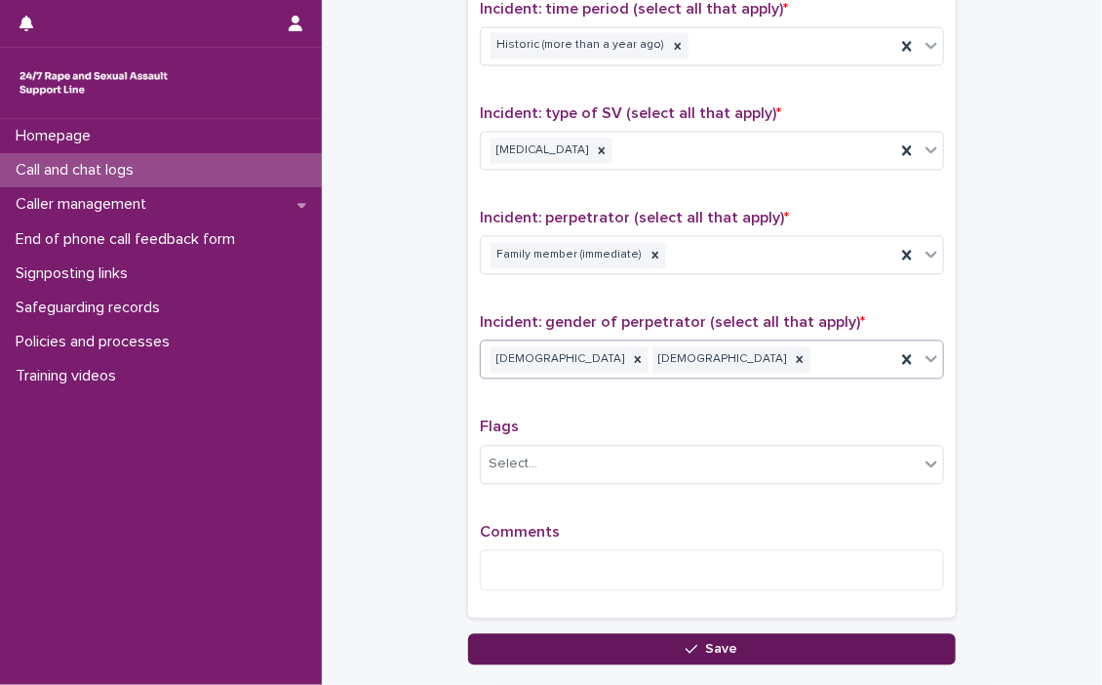
scroll to position [1522, 0]
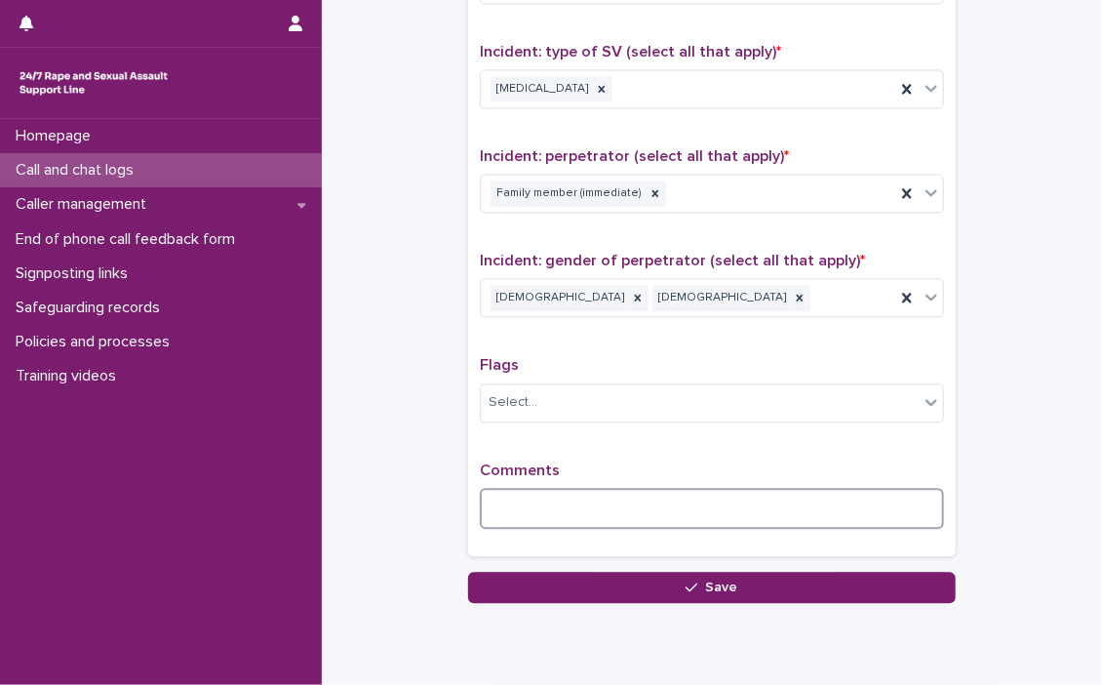
drag, startPoint x: 553, startPoint y: 499, endPoint x: 586, endPoint y: 537, distance: 50.5
click at [554, 496] on textarea at bounding box center [712, 509] width 464 height 42
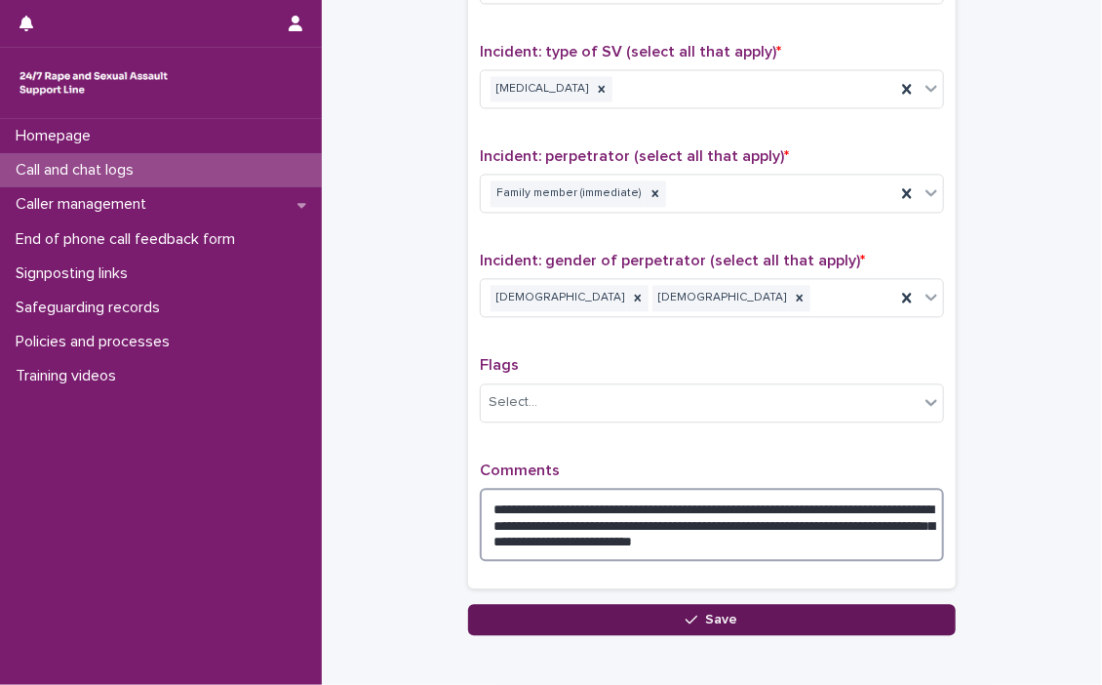
type textarea "**********"
click at [710, 612] on span "Save" at bounding box center [722, 619] width 32 height 14
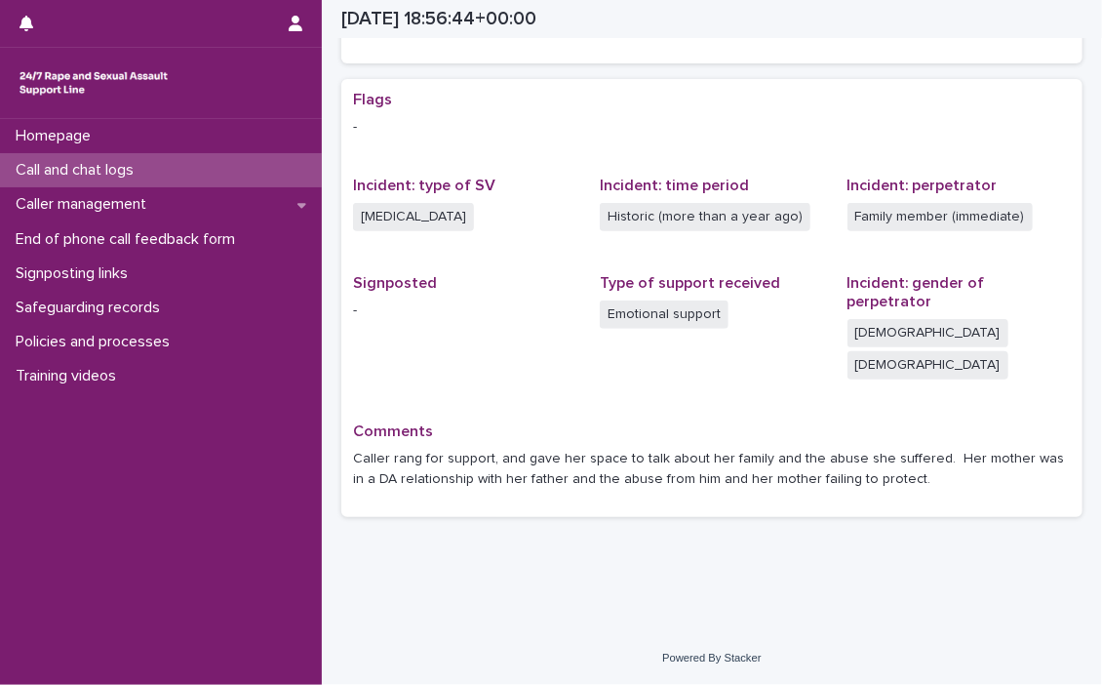
scroll to position [295, 0]
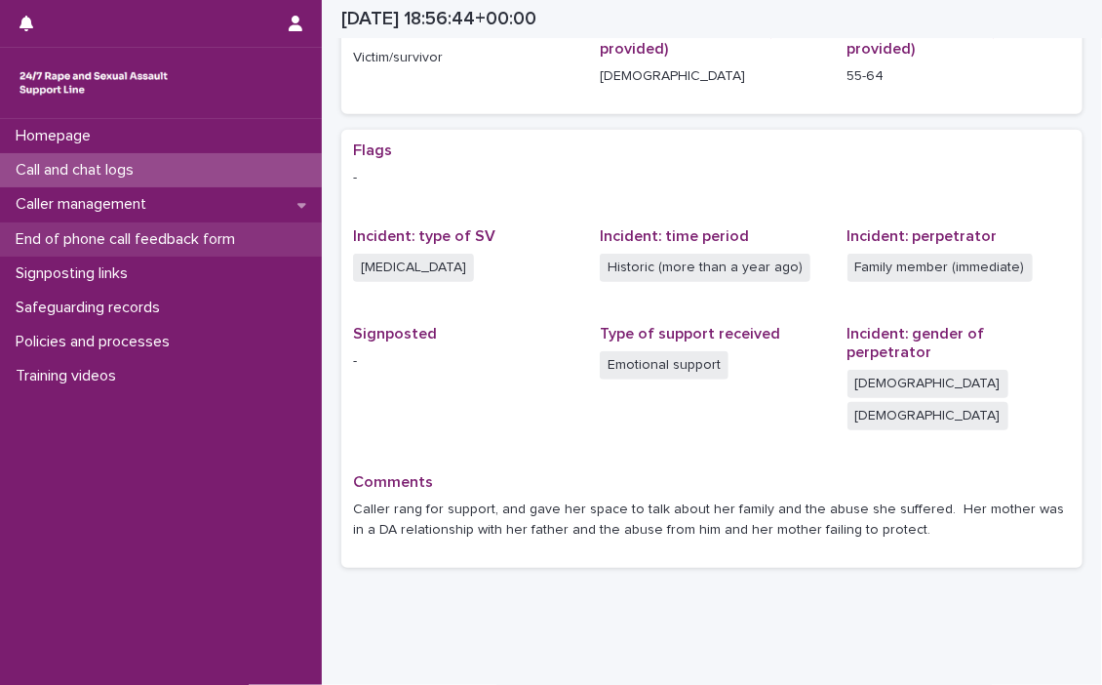
click at [93, 235] on p "End of phone call feedback form" at bounding box center [129, 239] width 243 height 19
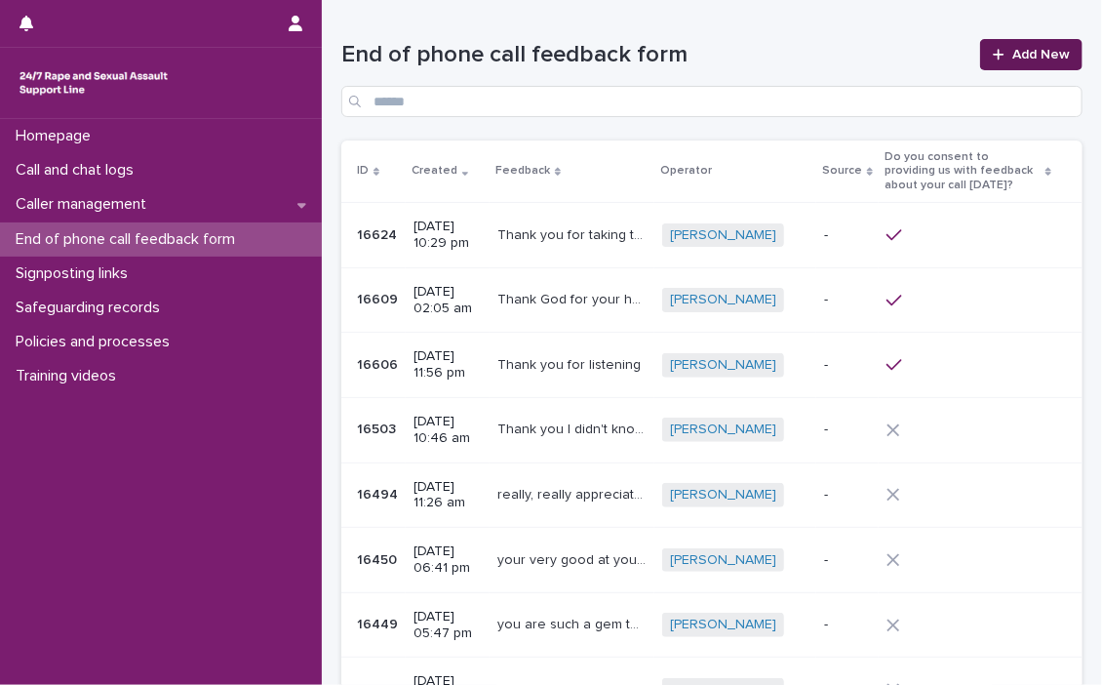
click at [1007, 45] on link "Add New" at bounding box center [1031, 54] width 102 height 31
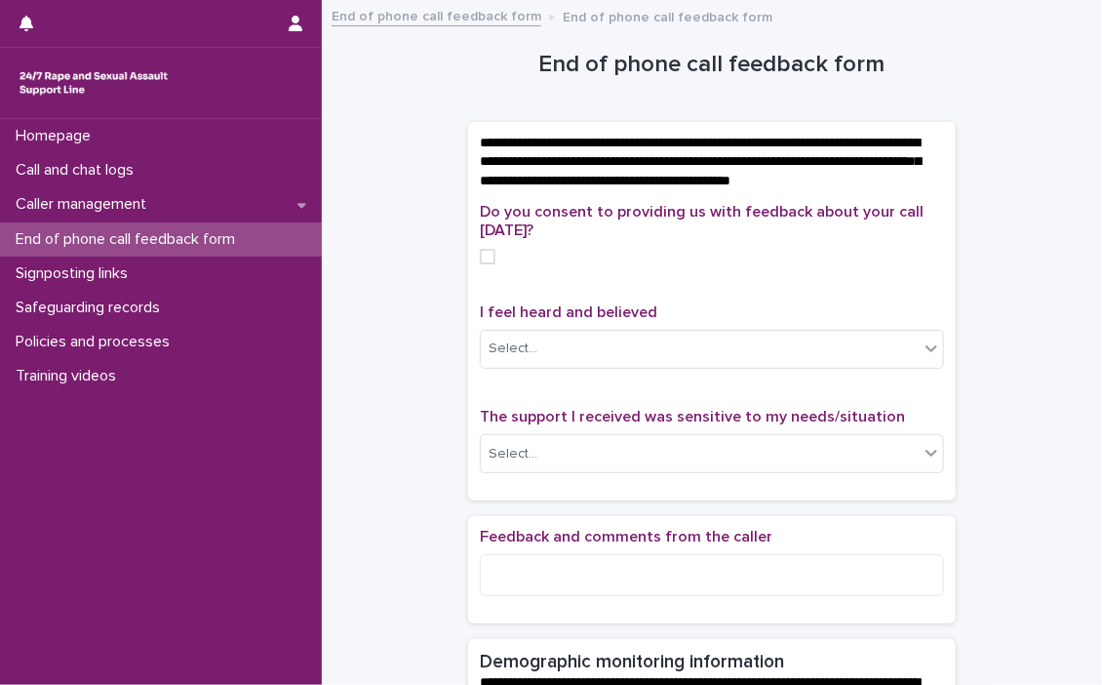
click at [487, 264] on span at bounding box center [488, 257] width 16 height 16
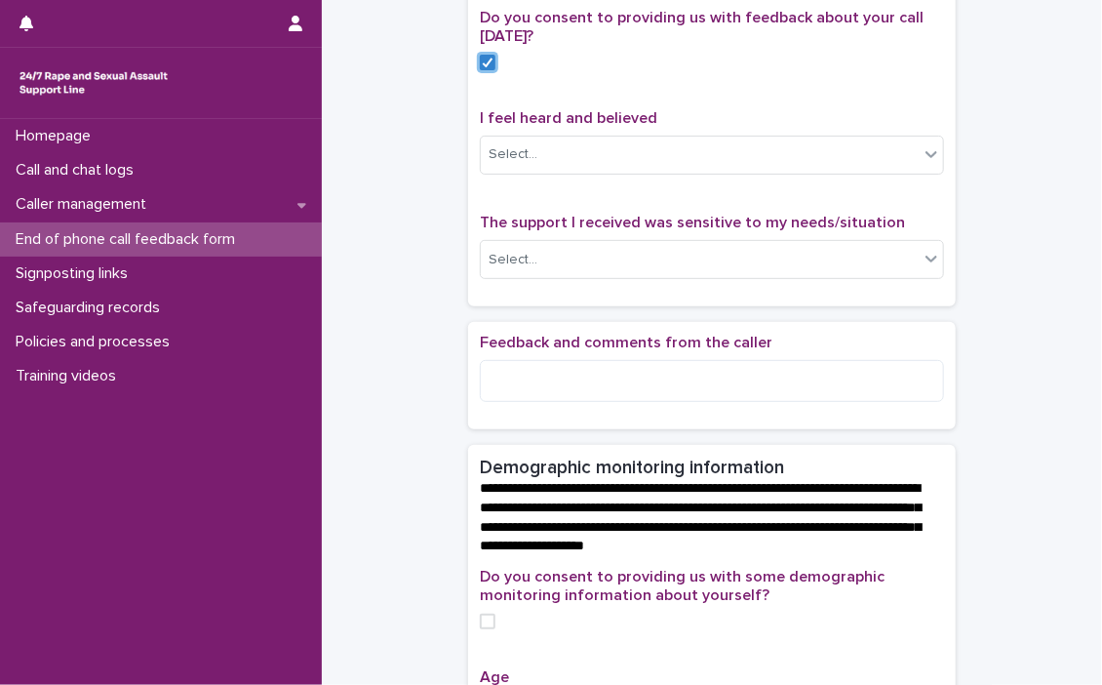
scroll to position [195, 0]
click at [927, 163] on icon at bounding box center [932, 153] width 20 height 20
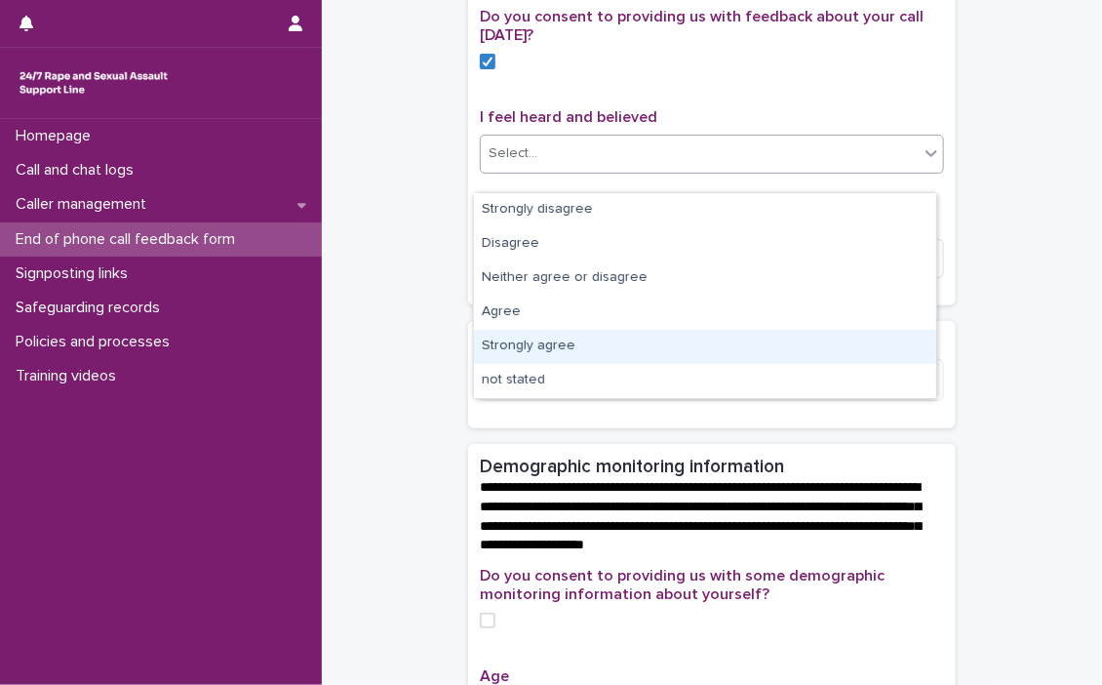
click at [620, 344] on div "Strongly agree" at bounding box center [705, 347] width 462 height 34
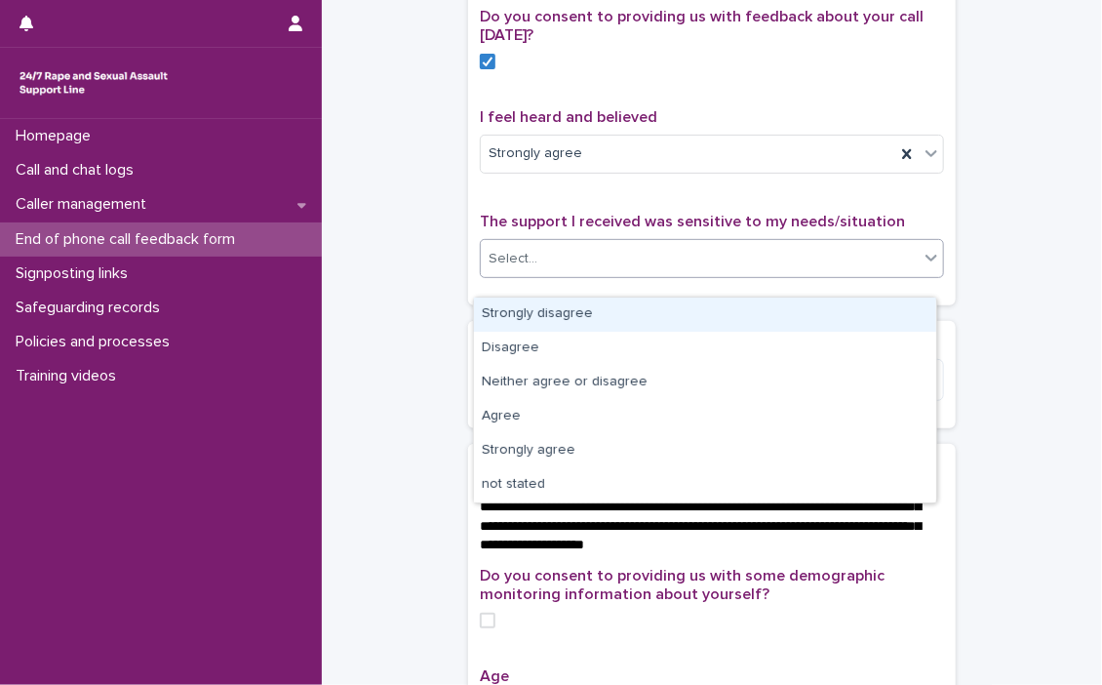
click at [926, 267] on icon at bounding box center [932, 258] width 20 height 20
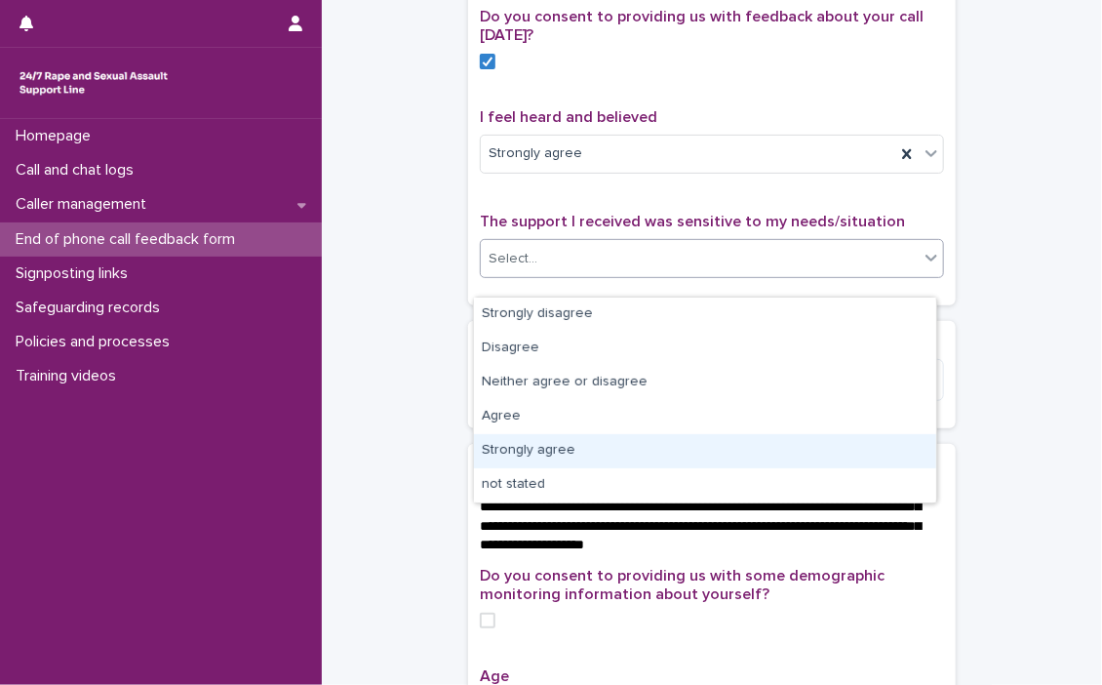
click at [554, 450] on div "Strongly agree" at bounding box center [705, 451] width 462 height 34
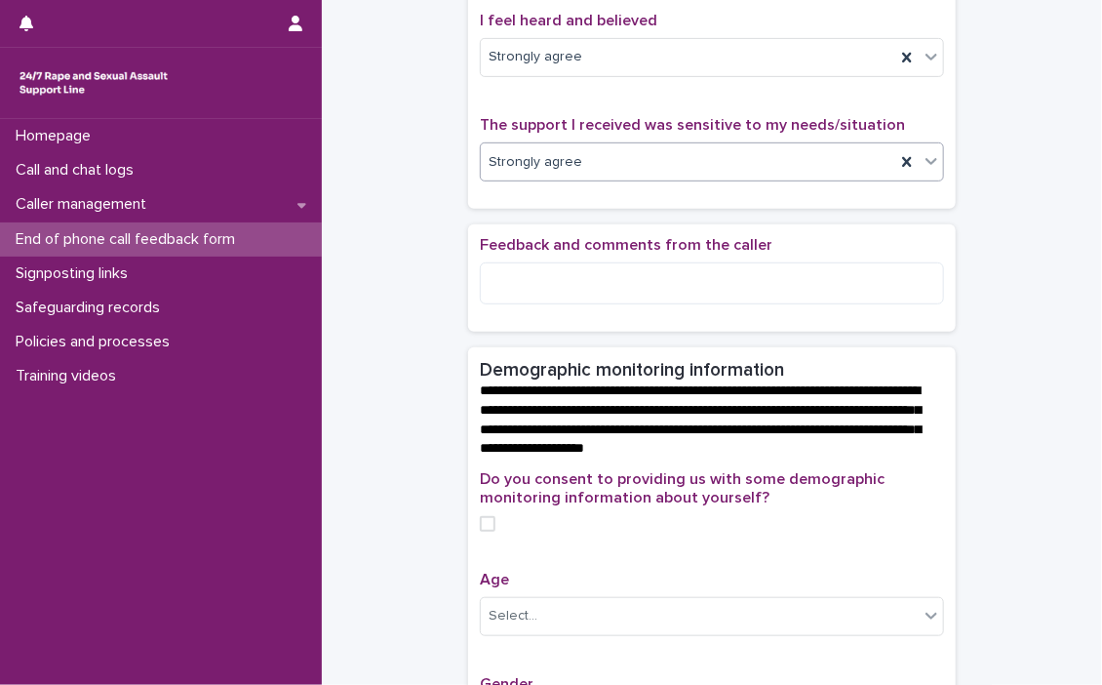
scroll to position [293, 0]
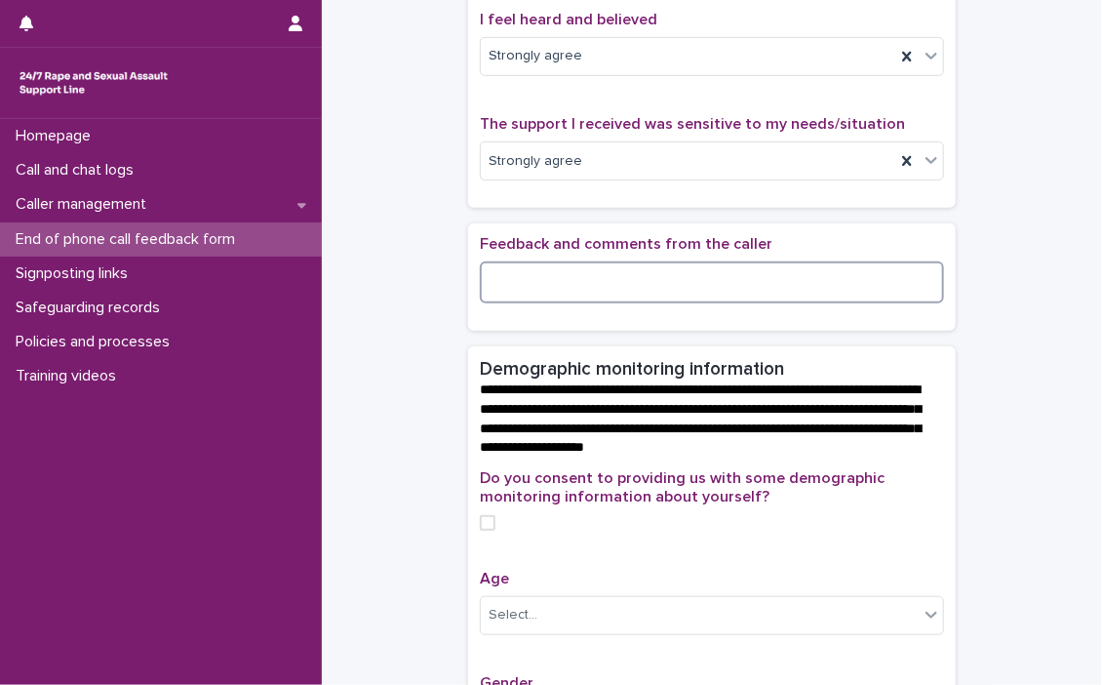
click at [606, 303] on textarea at bounding box center [712, 282] width 464 height 42
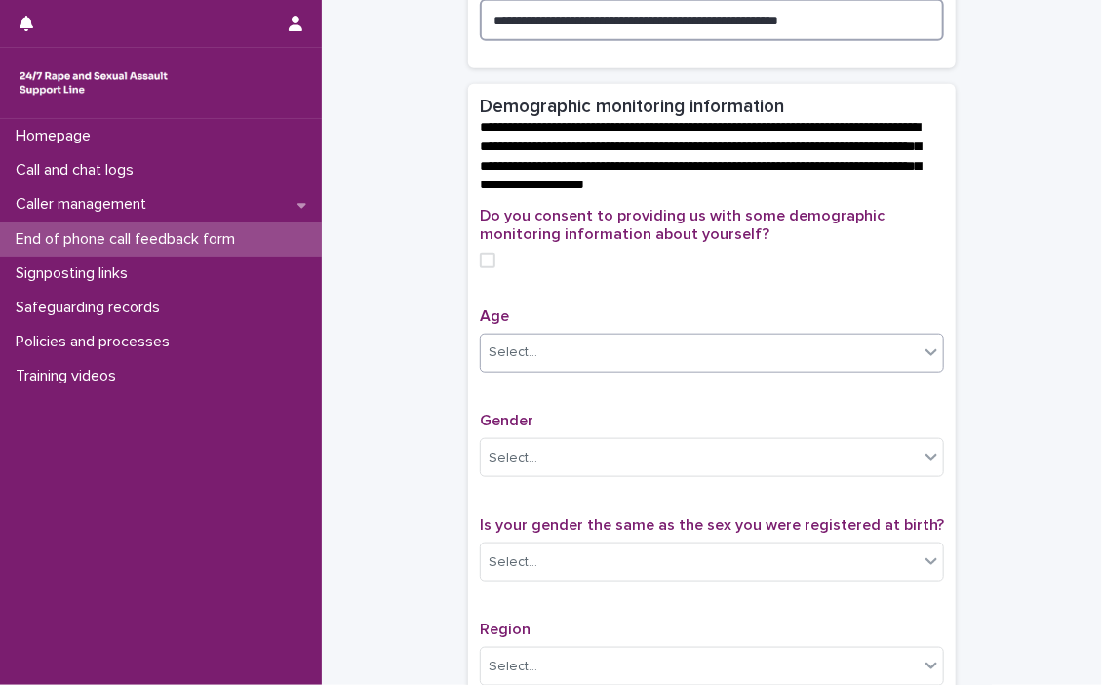
scroll to position [683, 0]
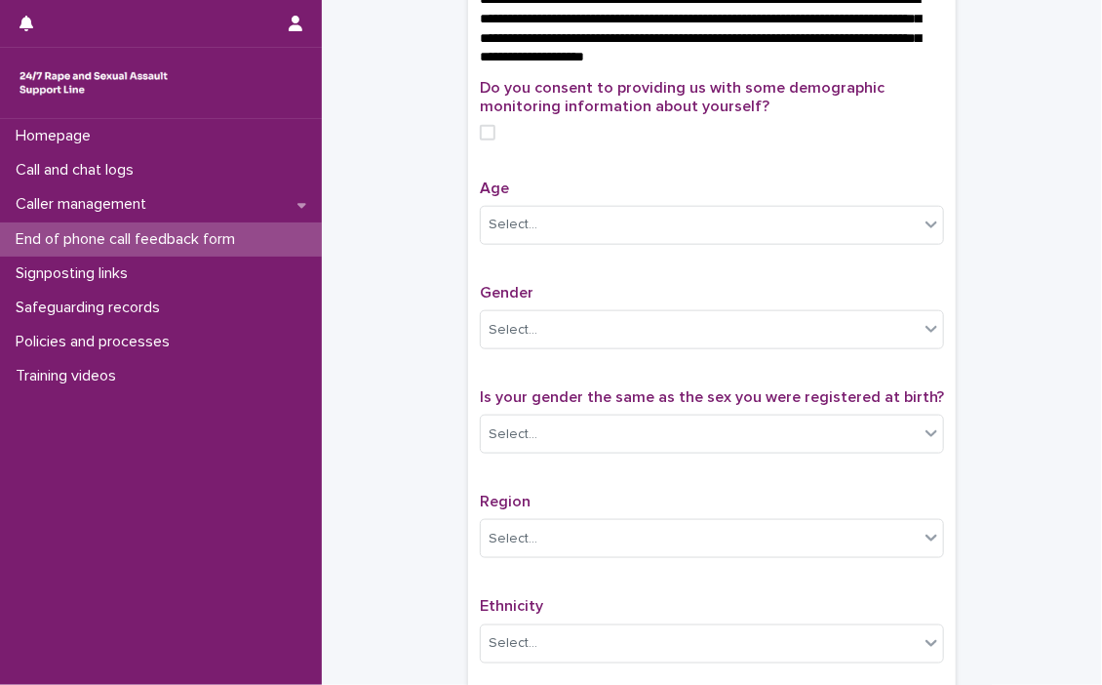
click at [480, 140] on span at bounding box center [488, 133] width 16 height 16
type textarea "**********"
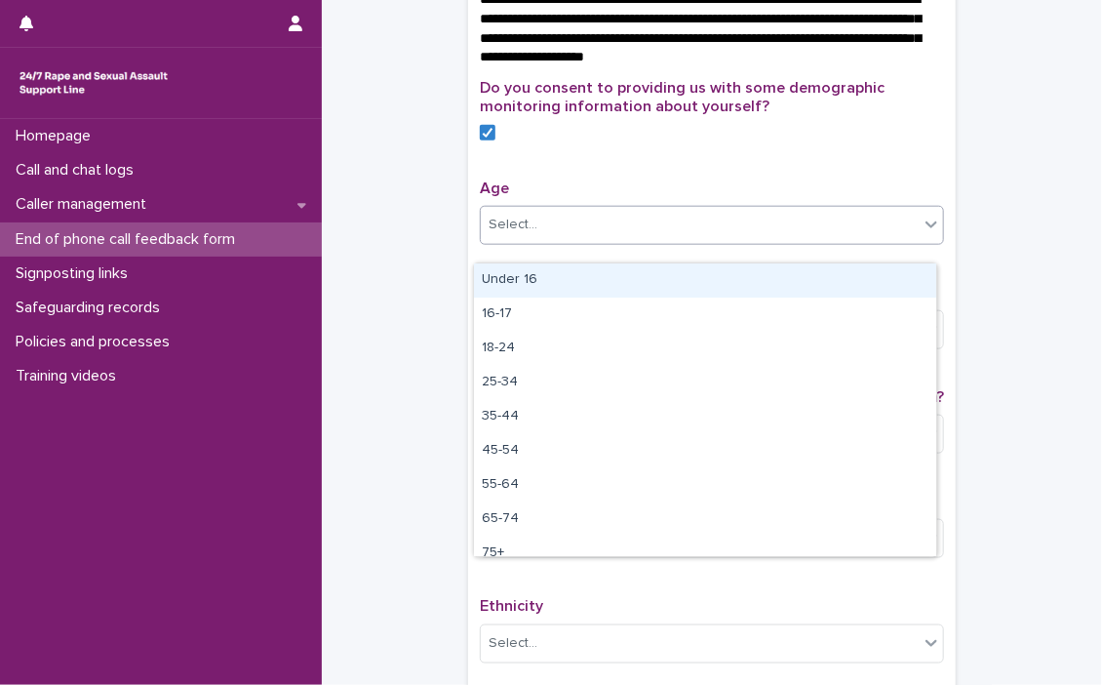
click at [922, 234] on icon at bounding box center [932, 225] width 20 height 20
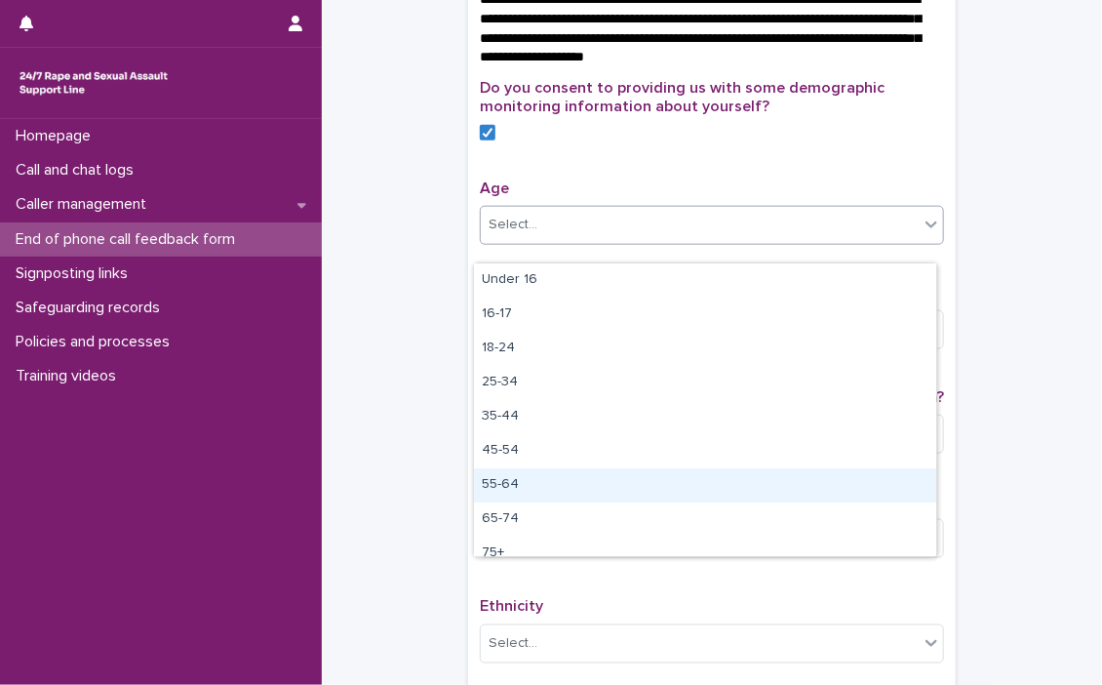
click at [518, 485] on div "55-64" at bounding box center [705, 485] width 462 height 34
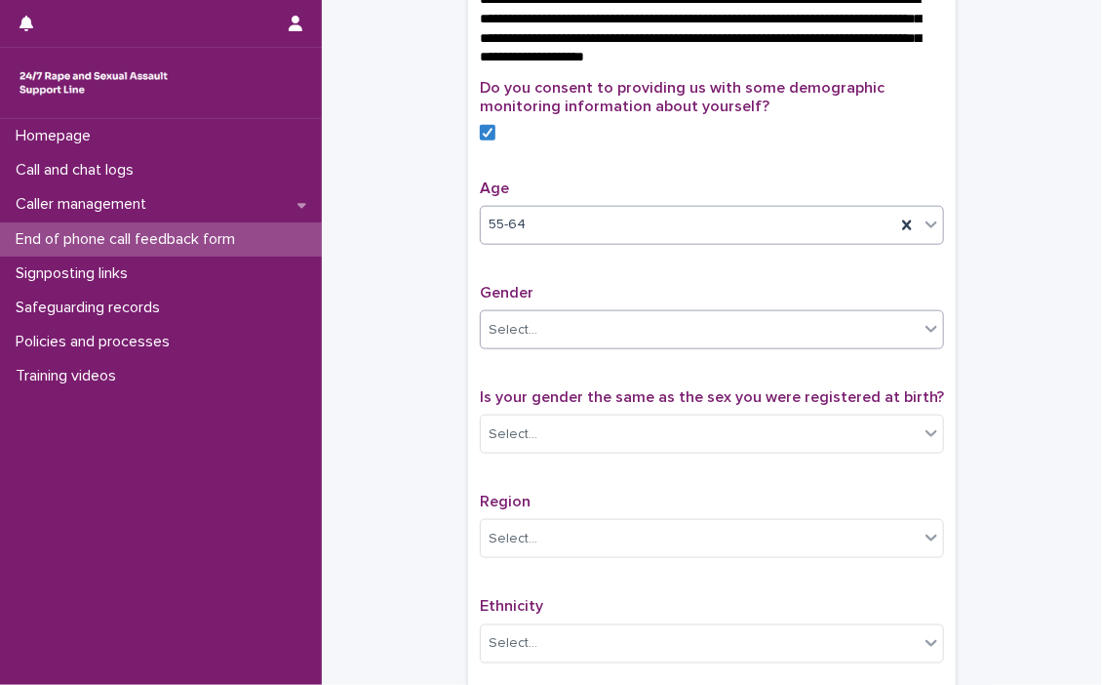
click at [923, 338] on icon at bounding box center [932, 329] width 20 height 20
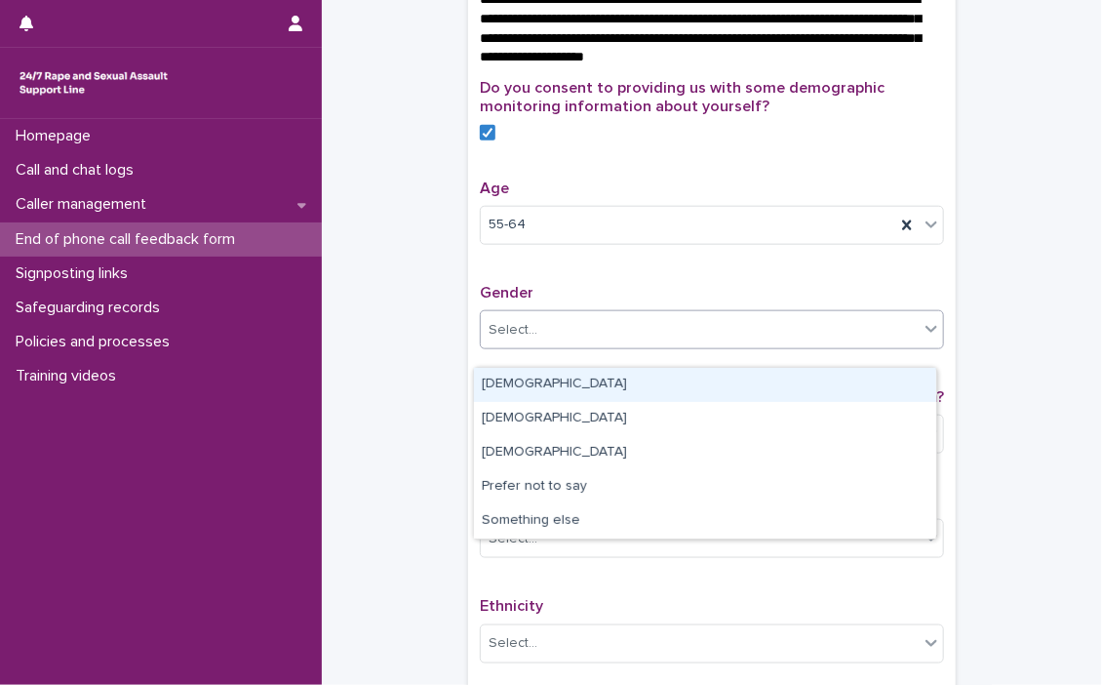
click at [529, 383] on div "[DEMOGRAPHIC_DATA]" at bounding box center [705, 385] width 462 height 34
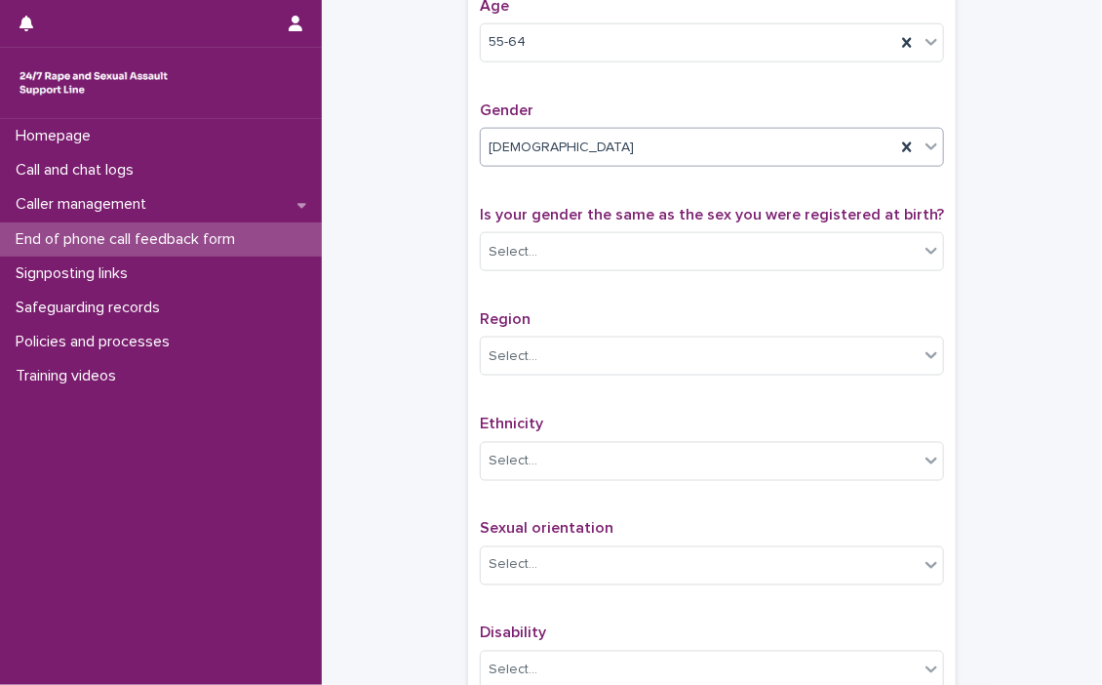
scroll to position [878, 0]
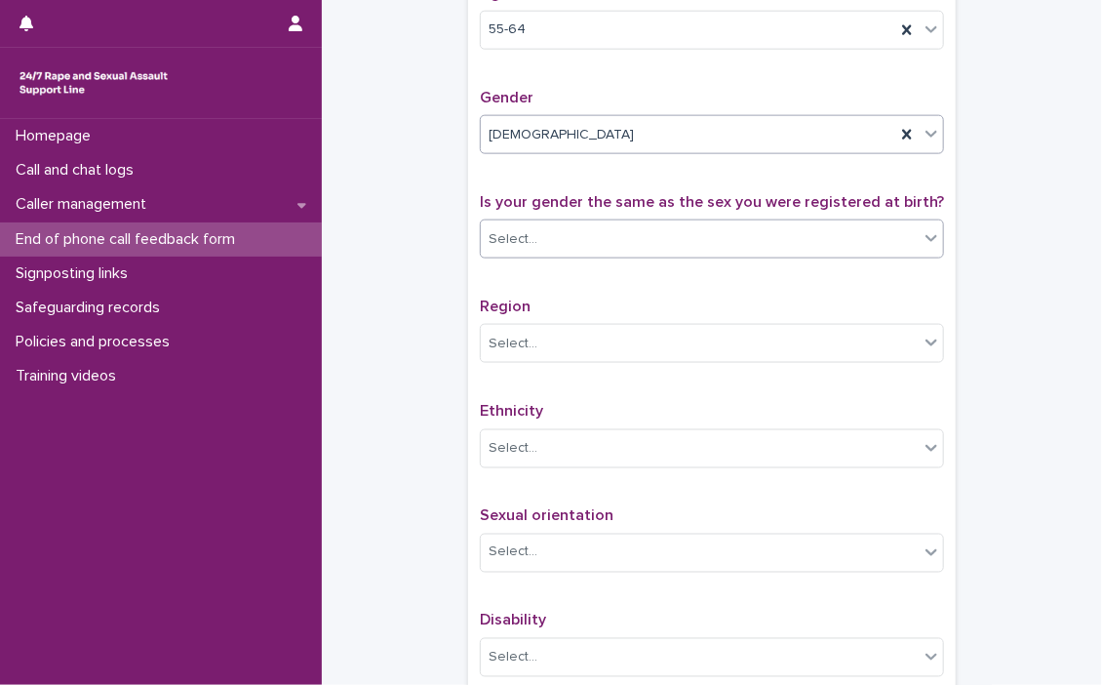
click at [926, 242] on icon at bounding box center [932, 238] width 12 height 7
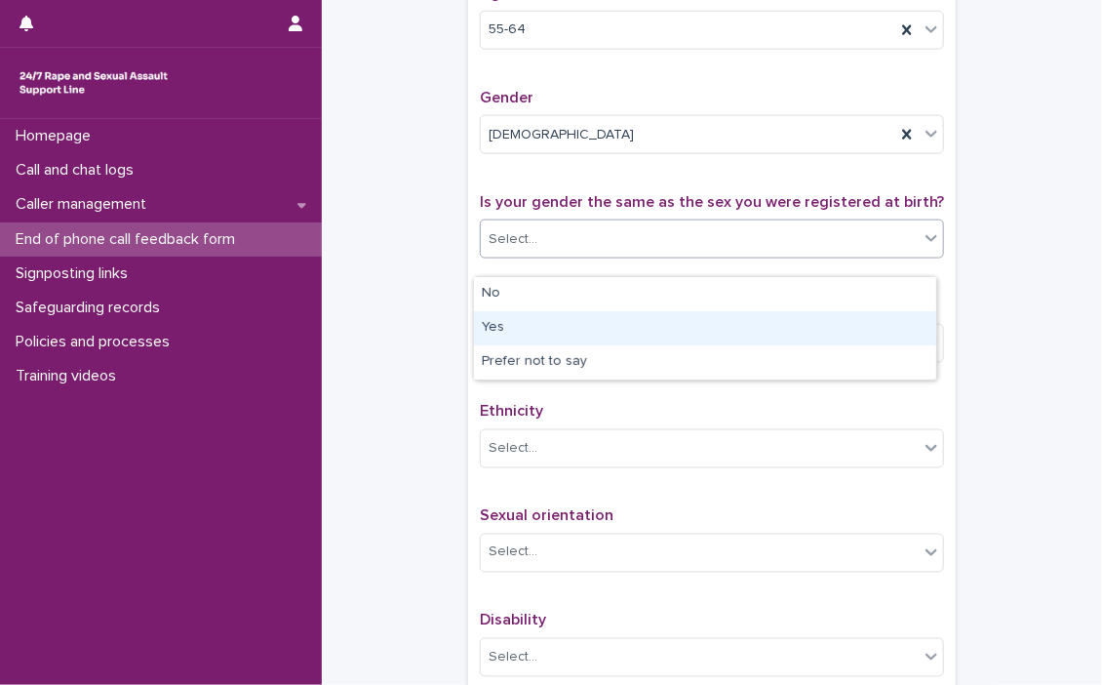
drag, startPoint x: 587, startPoint y: 335, endPoint x: 594, endPoint y: 315, distance: 20.7
click at [586, 330] on div "Yes" at bounding box center [705, 328] width 462 height 34
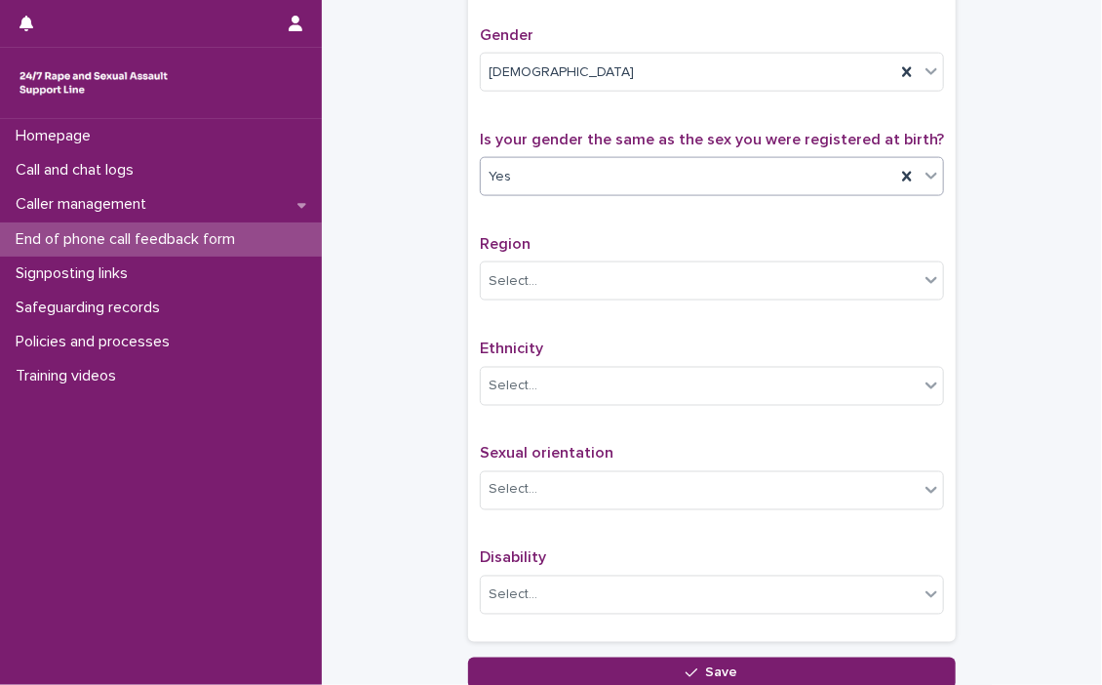
scroll to position [975, 0]
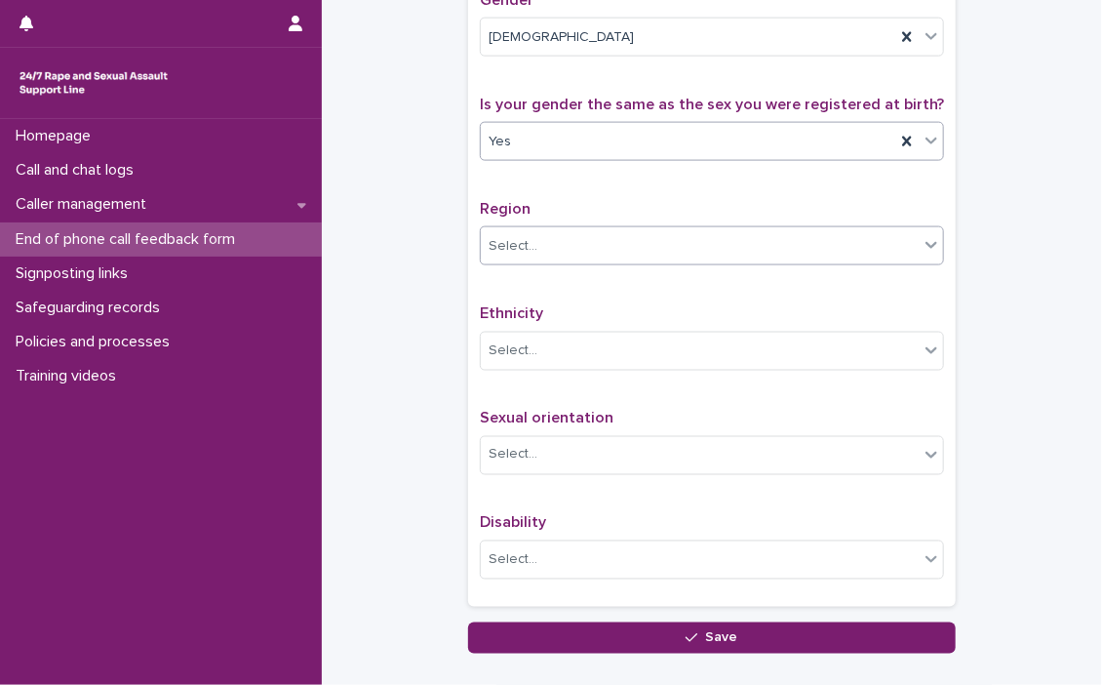
click at [925, 255] on icon at bounding box center [932, 245] width 20 height 20
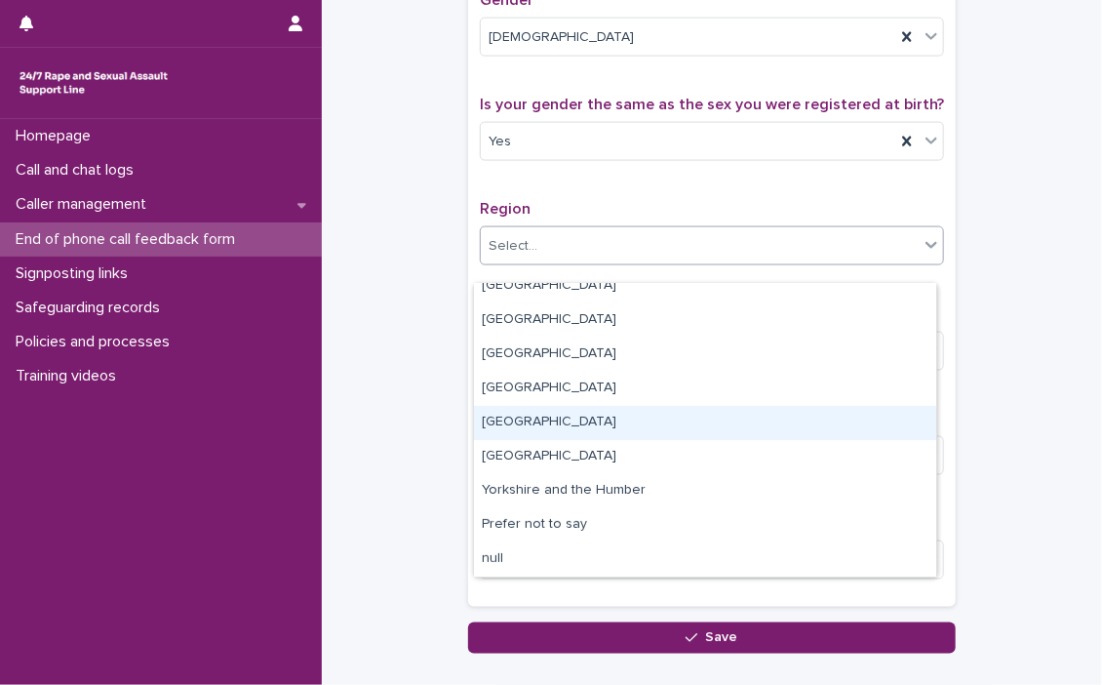
scroll to position [0, 0]
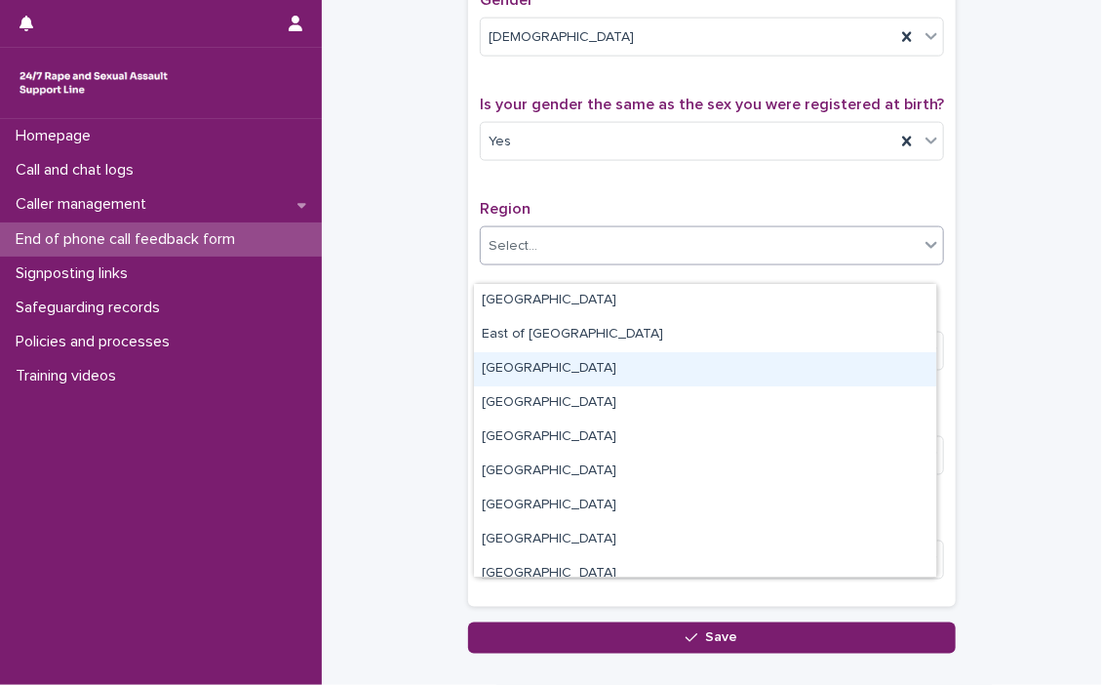
click at [577, 369] on div "[GEOGRAPHIC_DATA]" at bounding box center [705, 369] width 462 height 34
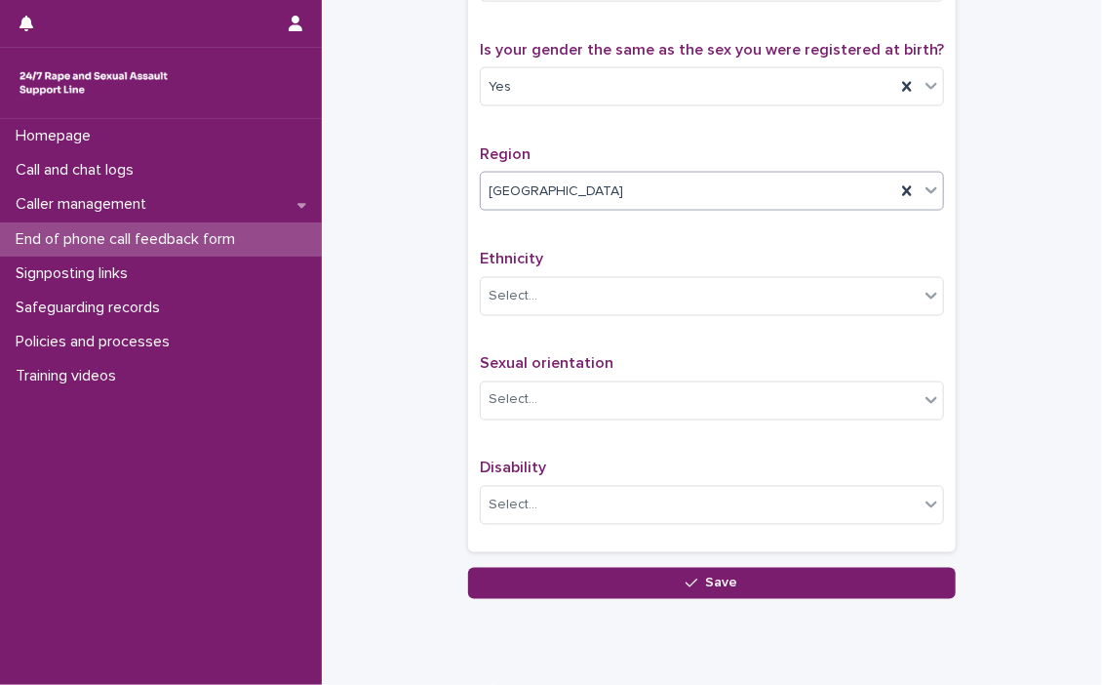
scroll to position [1073, 0]
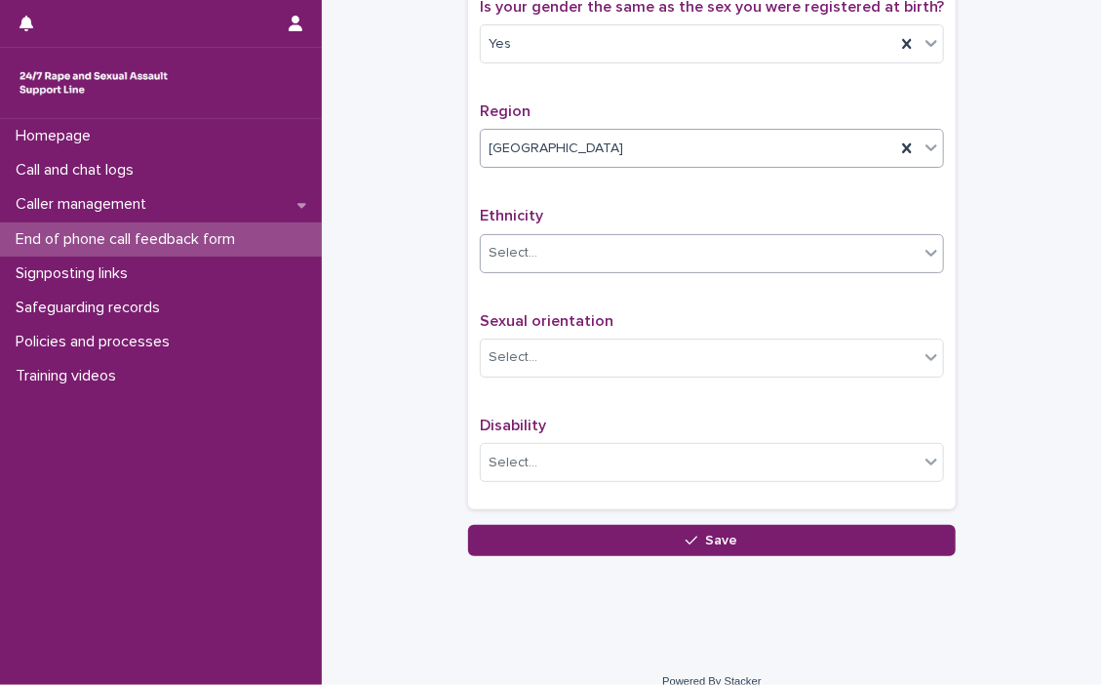
click at [930, 262] on icon at bounding box center [932, 253] width 20 height 20
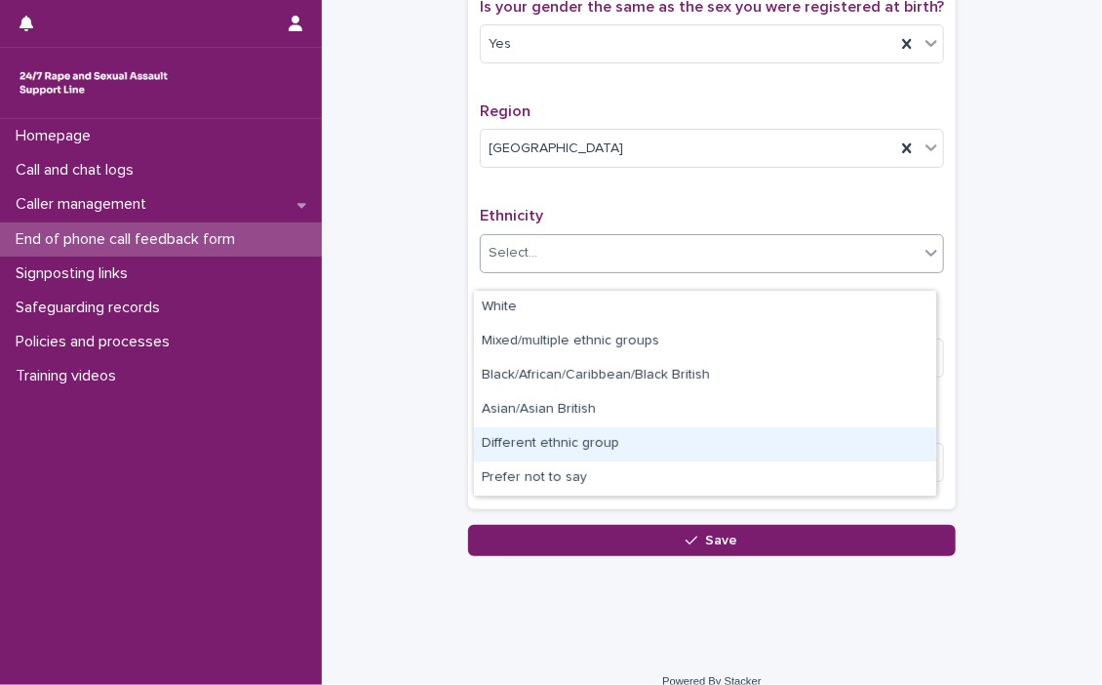
click at [585, 445] on div "Different ethnic group" at bounding box center [705, 444] width 462 height 34
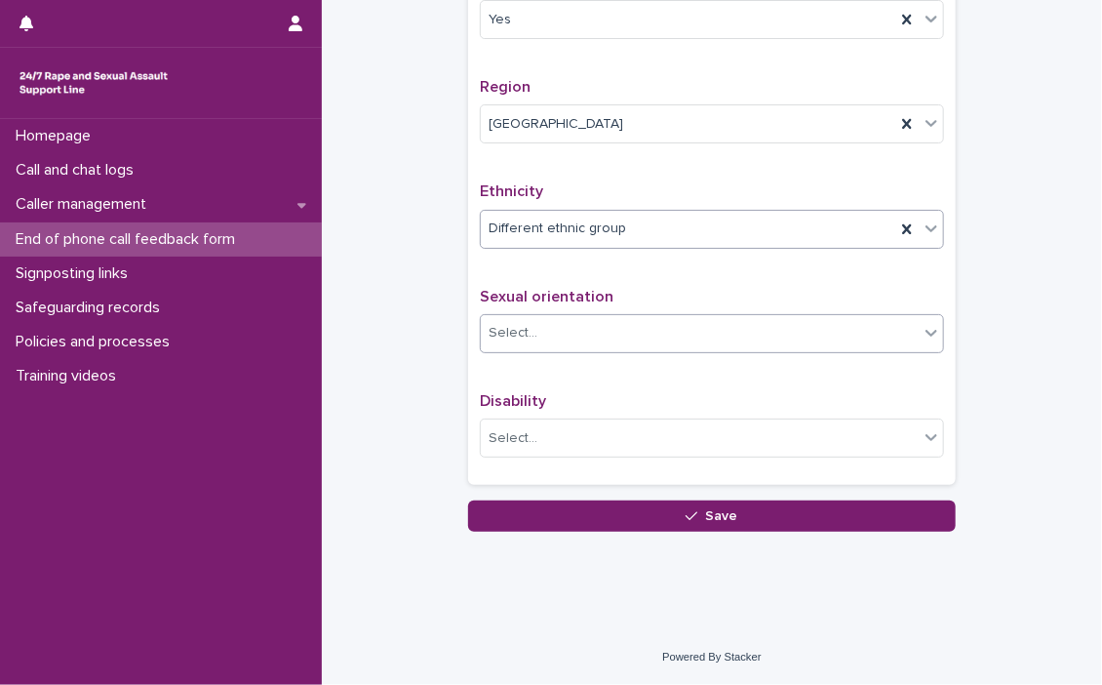
scroll to position [1112, 0]
click at [928, 340] on icon at bounding box center [932, 333] width 20 height 20
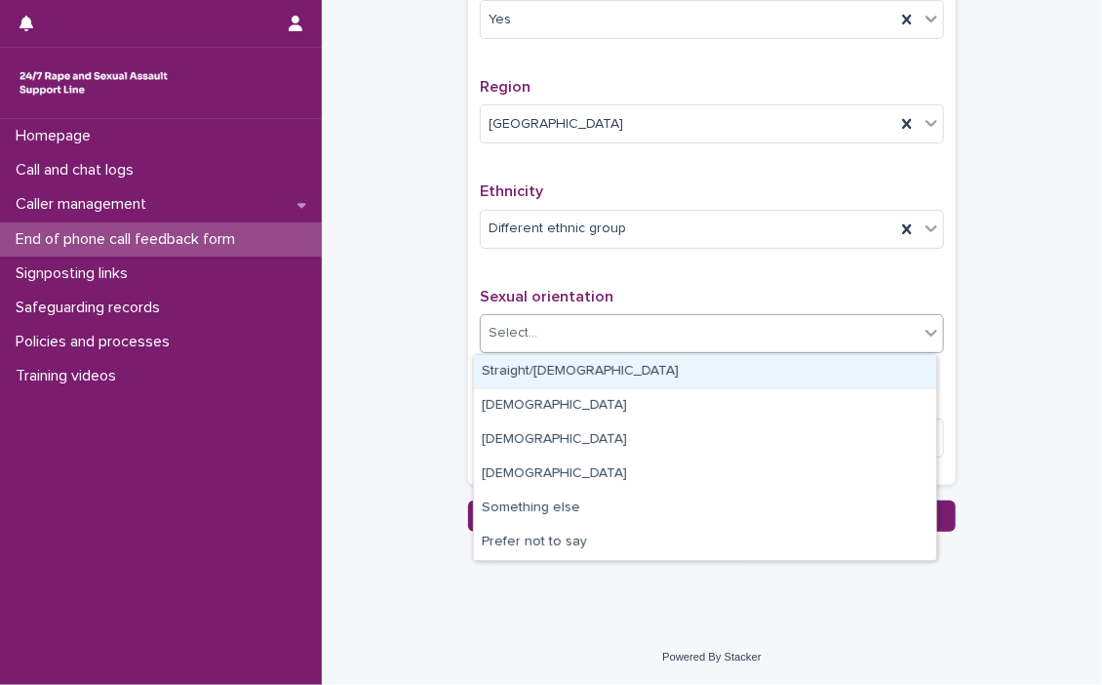
click at [928, 340] on icon at bounding box center [932, 333] width 20 height 20
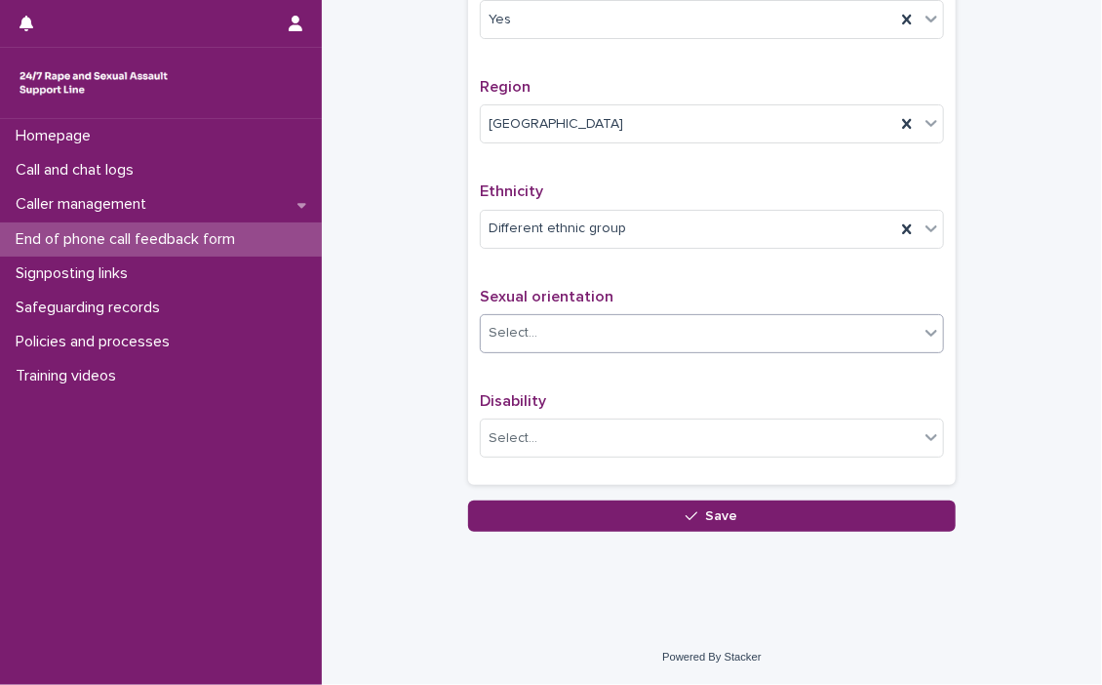
click at [927, 335] on icon at bounding box center [932, 333] width 20 height 20
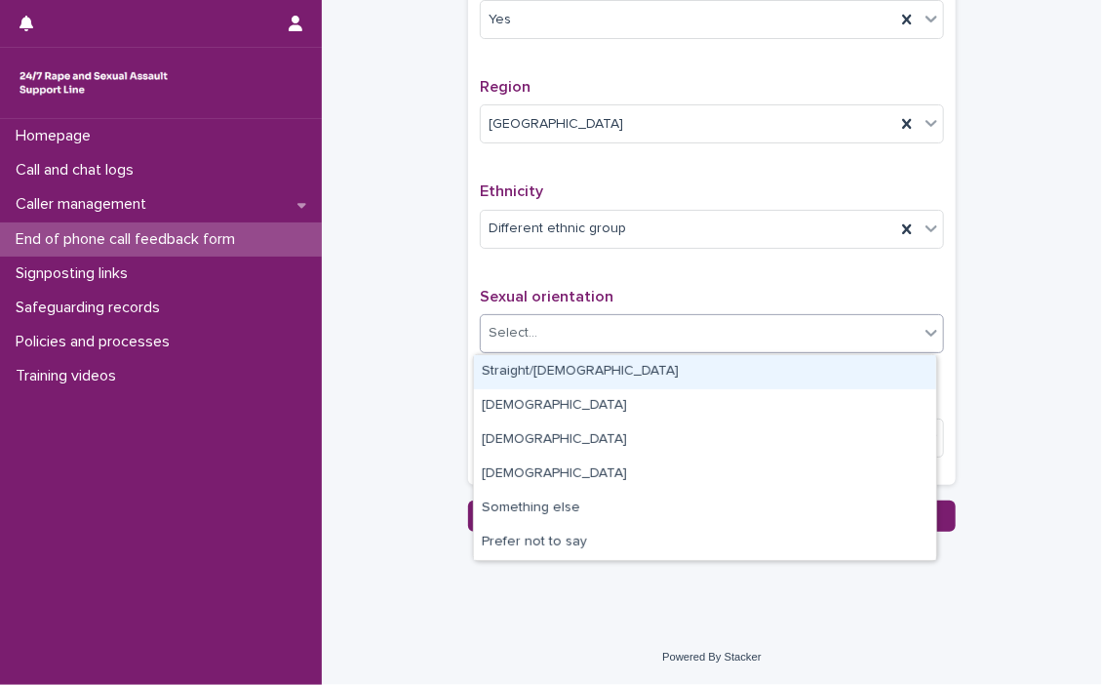
click at [605, 367] on div "Straight/[DEMOGRAPHIC_DATA]" at bounding box center [705, 372] width 462 height 34
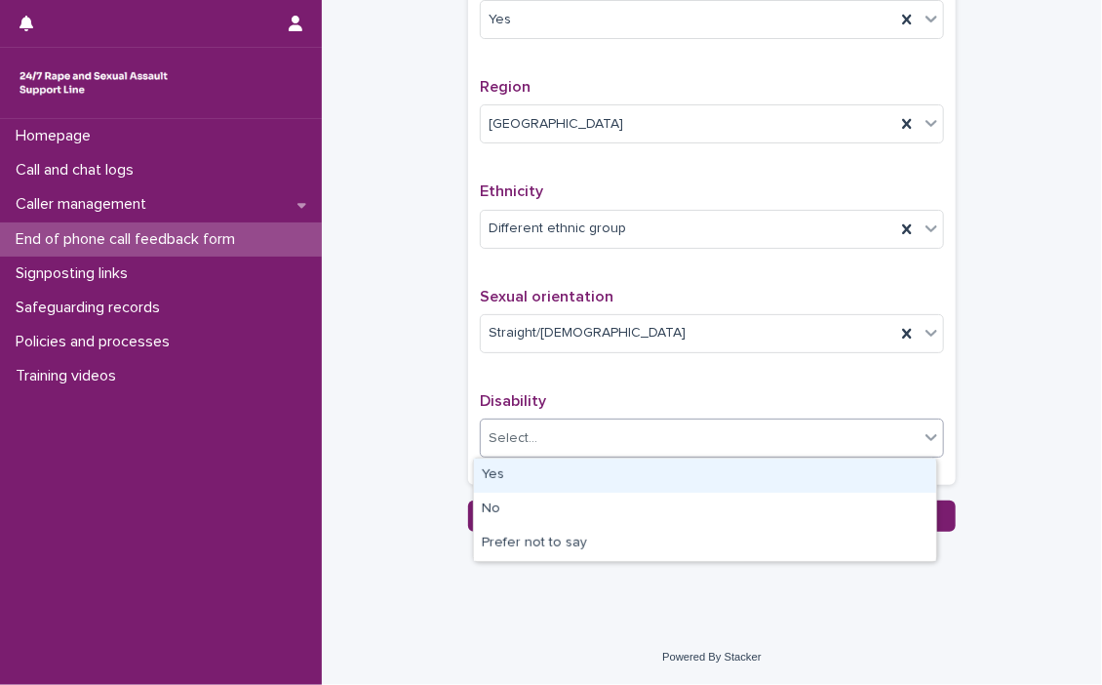
click at [926, 438] on icon at bounding box center [932, 437] width 12 height 7
click at [589, 473] on div "Yes" at bounding box center [705, 475] width 462 height 34
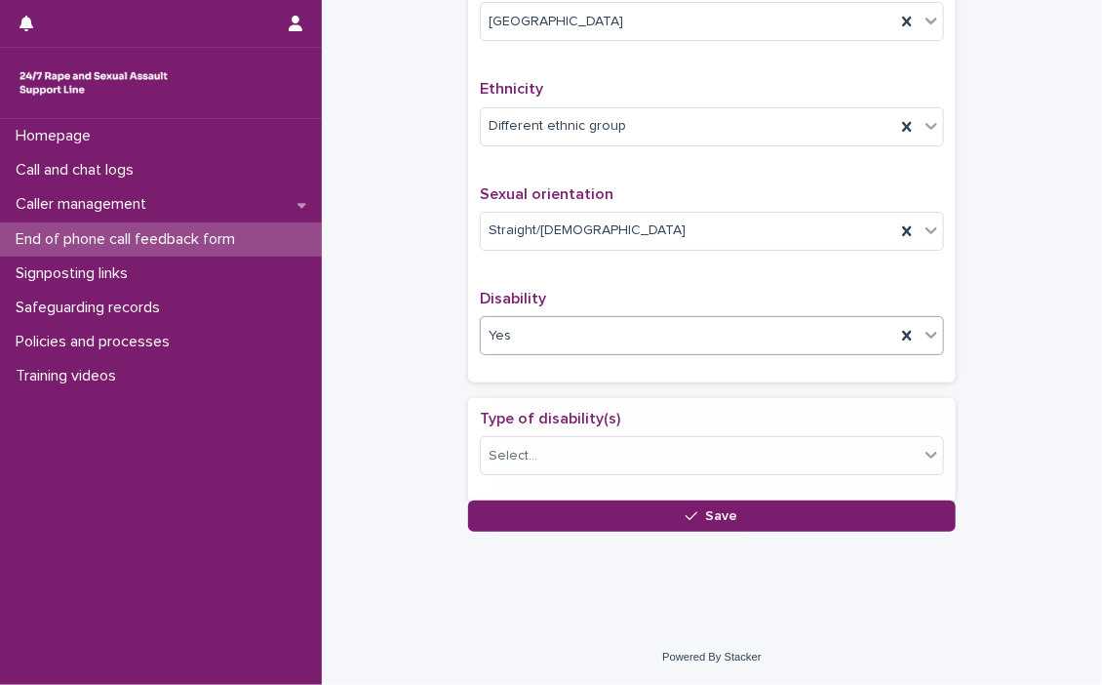
scroll to position [1232, 0]
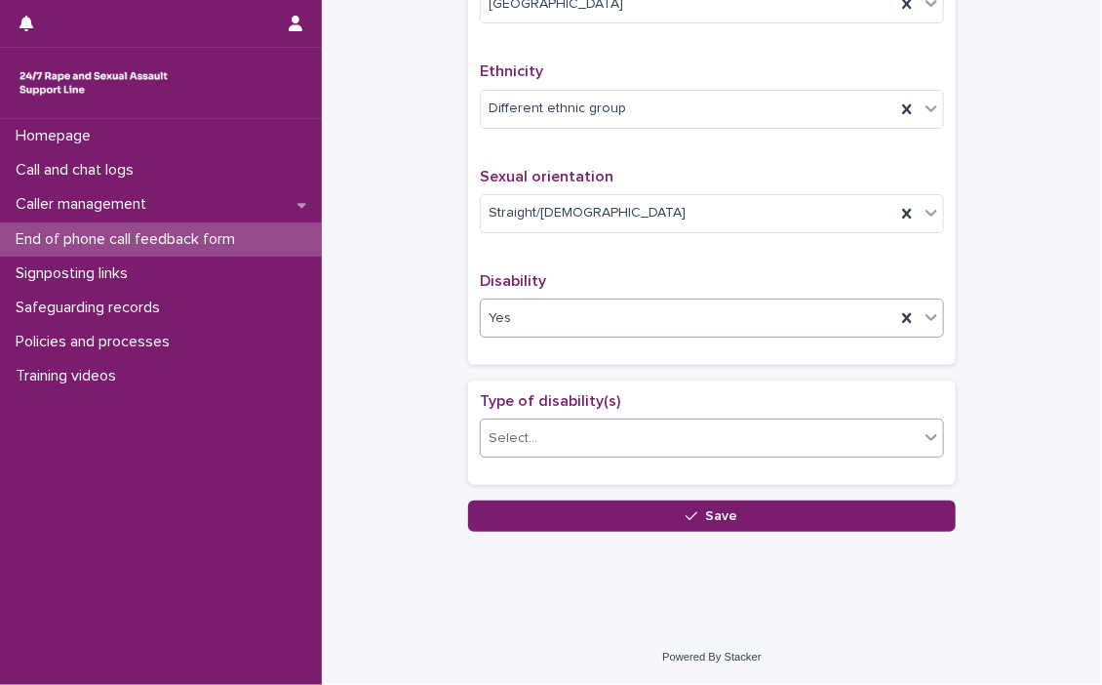
click at [924, 446] on icon at bounding box center [932, 437] width 20 height 20
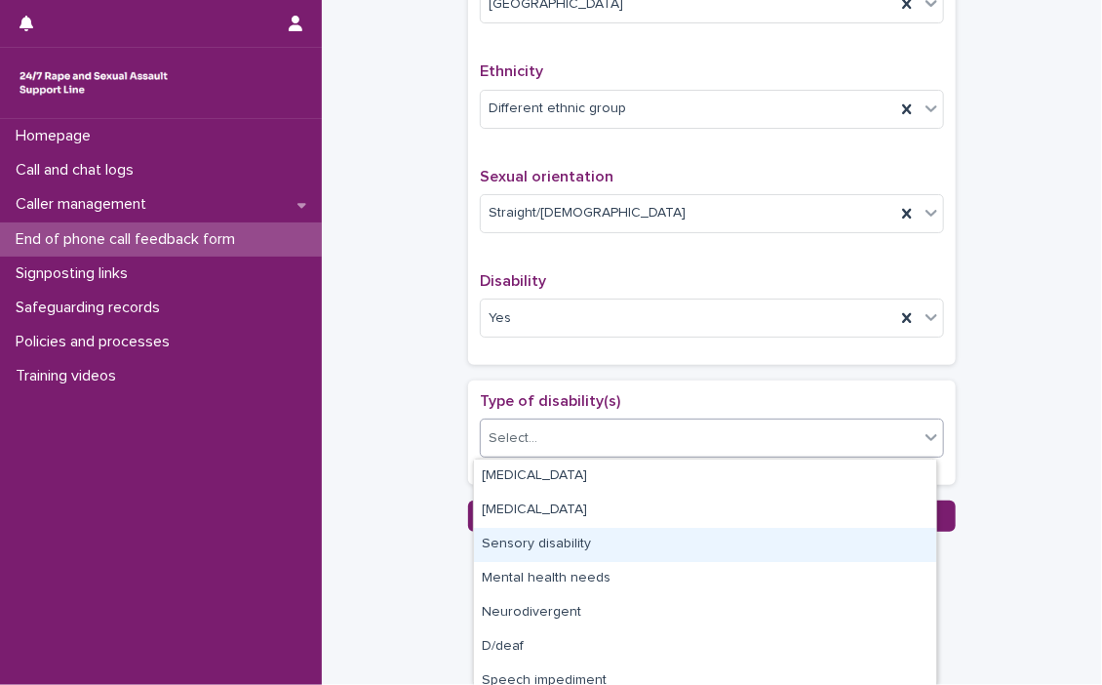
scroll to position [80, 0]
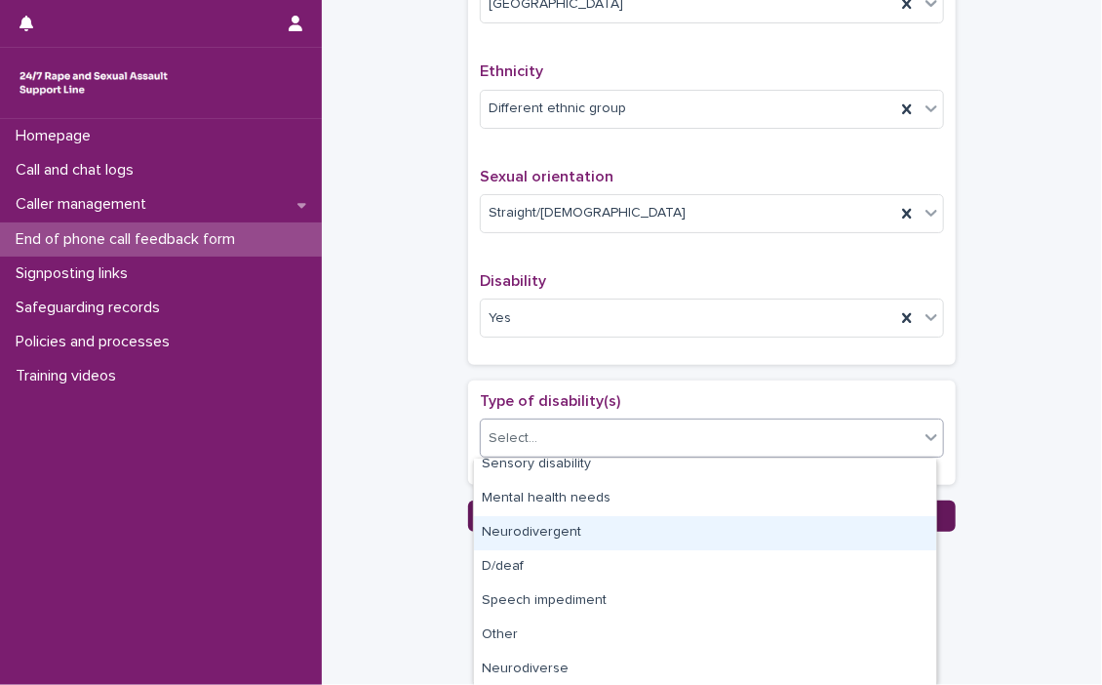
click at [547, 531] on div "Neurodivergent" at bounding box center [705, 533] width 462 height 34
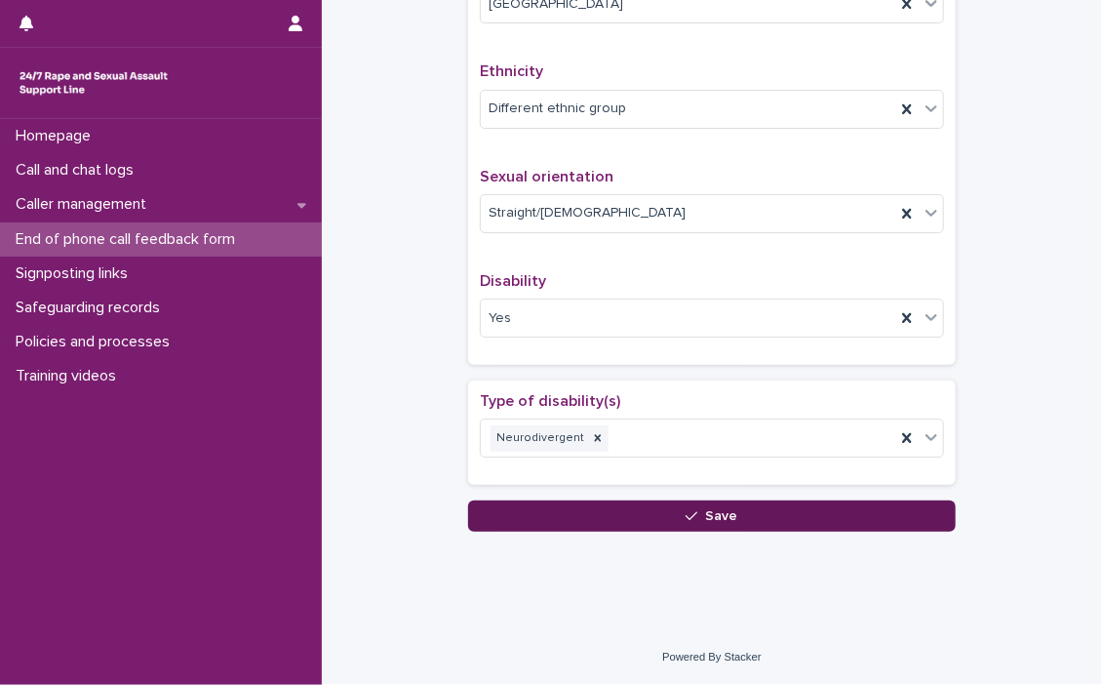
click at [728, 512] on span "Save" at bounding box center [722, 516] width 32 height 14
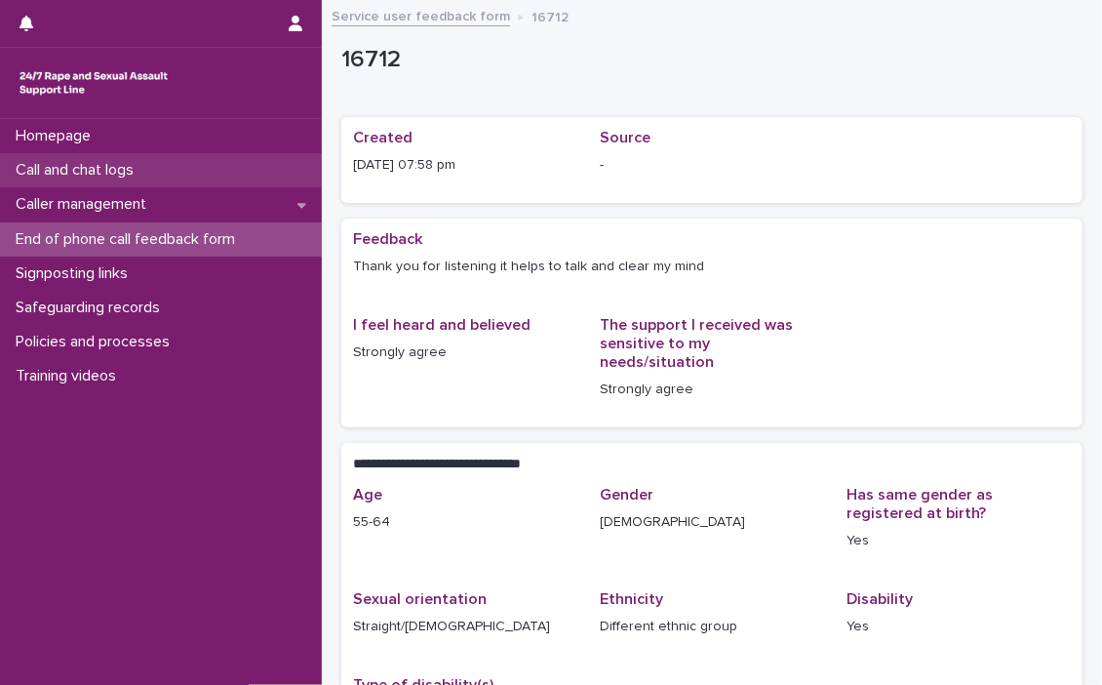
click at [84, 167] on p "Call and chat logs" at bounding box center [78, 170] width 141 height 19
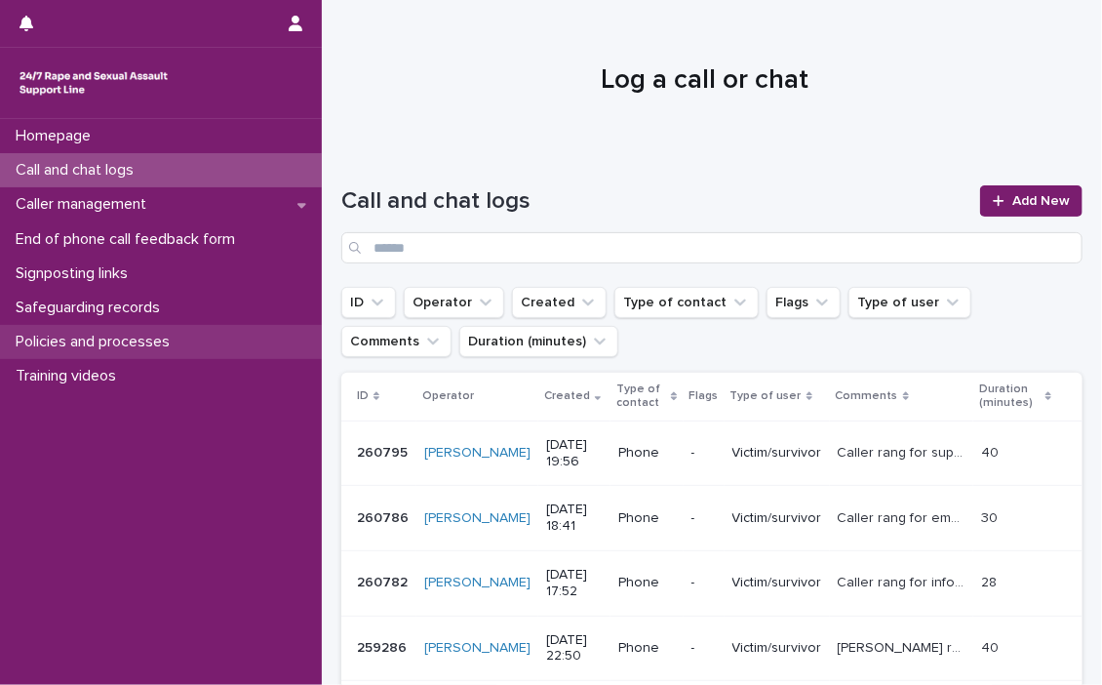
click at [86, 335] on p "Policies and processes" at bounding box center [97, 342] width 178 height 19
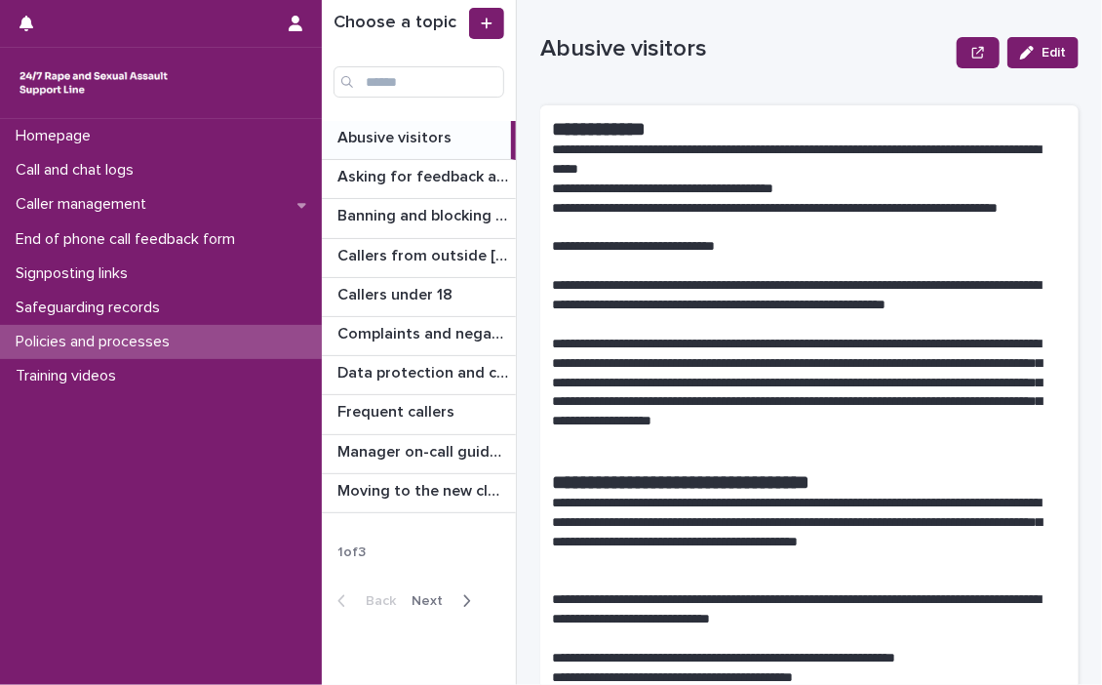
drag, startPoint x: 424, startPoint y: 326, endPoint x: 993, endPoint y: 360, distance: 569.6
click at [423, 327] on p "Complaints and negative feedback" at bounding box center [424, 332] width 175 height 22
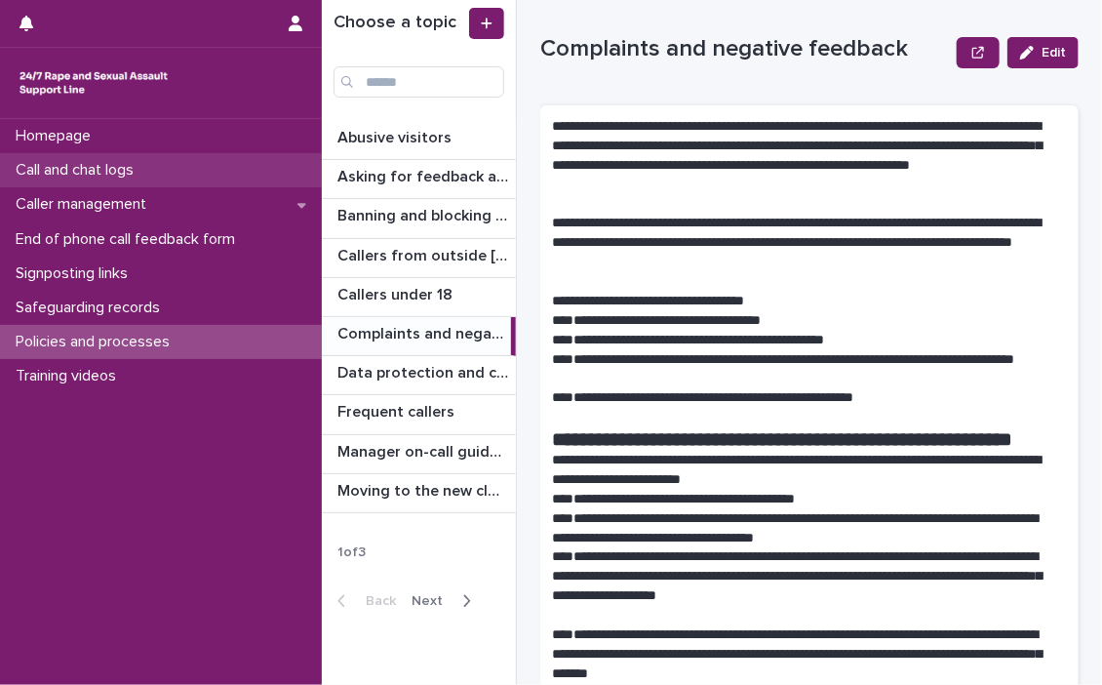
click at [82, 164] on p "Call and chat logs" at bounding box center [78, 170] width 141 height 19
